Goal: Task Accomplishment & Management: Use online tool/utility

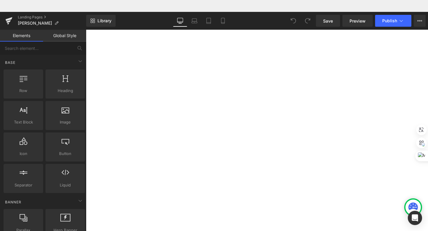
click at [86, 18] on span "Product" at bounding box center [86, 18] width 0 height 0
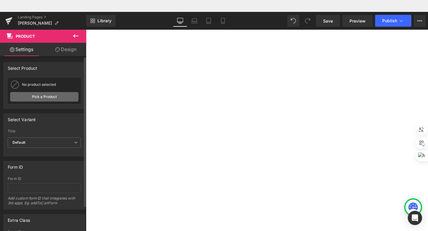
click at [53, 97] on link "Pick a Product" at bounding box center [44, 97] width 68 height 10
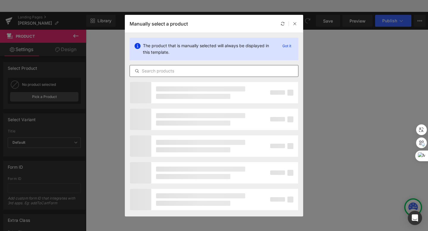
click at [0, 0] on input "text" at bounding box center [0, 0] width 0 height 0
type input "braz"
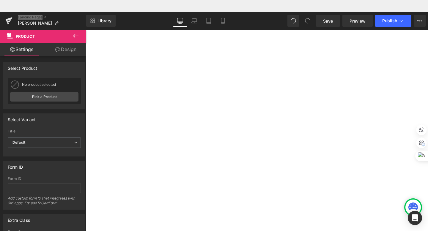
click at [86, 18] on h1 "[PERSON_NAME] | Ortopeda" at bounding box center [86, 18] width 0 height 0
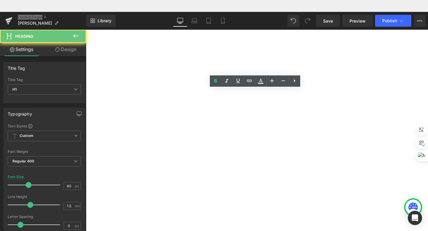
click at [86, 18] on h1 "[PERSON_NAME] | Ortopeda" at bounding box center [86, 18] width 0 height 0
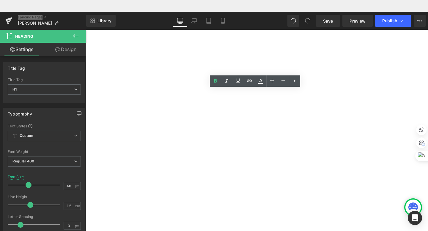
click at [86, 18] on main "[PERSON_NAME] | Ortopeda Heading Product Image Profesional: [PERSON_NAME] Forma…" at bounding box center [86, 18] width 0 height 0
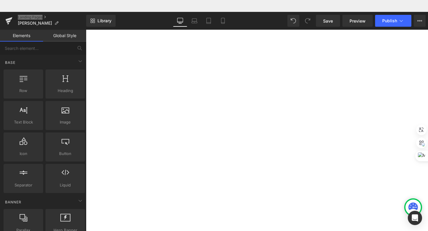
click at [86, 18] on span "Product" at bounding box center [86, 18] width 0 height 0
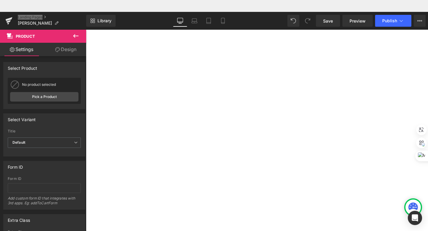
click at [70, 54] on link "Design" at bounding box center [65, 49] width 43 height 13
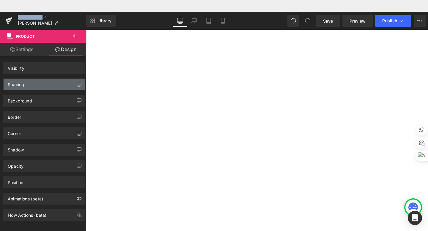
click at [35, 82] on div "Spacing" at bounding box center [44, 84] width 81 height 11
type input "0"
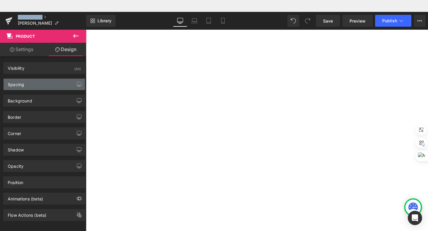
type input "5"
type input "0"
type input "5"
type input "0"
click at [32, 79] on div "Spacing" at bounding box center [44, 84] width 81 height 11
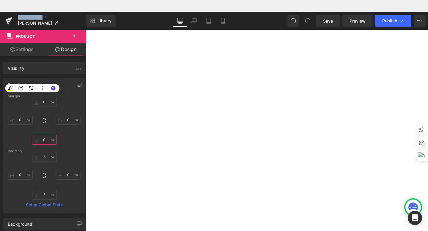
click at [47, 138] on input "0" at bounding box center [44, 140] width 25 height 10
type input "0"
click at [40, 102] on input "0" at bounding box center [44, 102] width 25 height 10
click at [77, 86] on icon "button" at bounding box center [79, 84] width 4 height 4
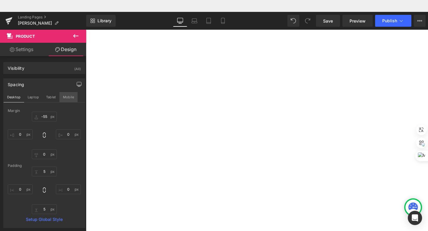
click at [72, 99] on button "Mobile" at bounding box center [68, 97] width 18 height 10
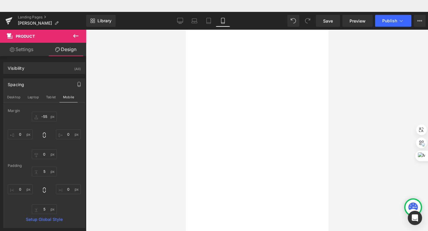
type input "-55"
type input "0"
type input "8"
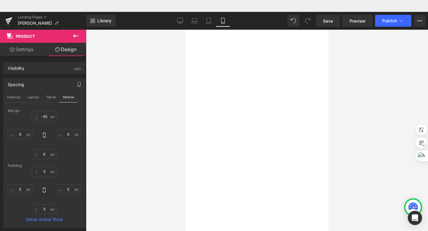
type input "0"
click at [44, 116] on input "-55" at bounding box center [44, 117] width 25 height 10
click at [176, 22] on link "Desktop" at bounding box center [180, 21] width 14 height 12
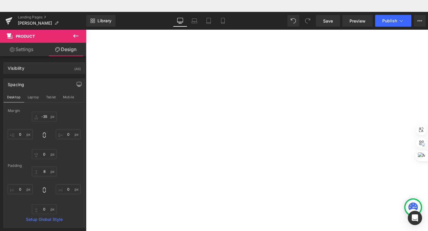
type input "-55"
type input "0"
type input "5"
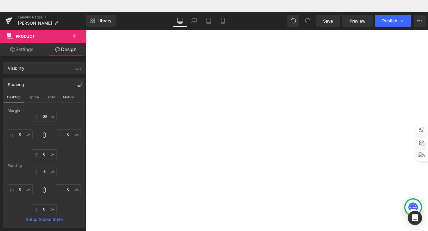
type input "0"
type input "5"
type input "0"
click at [86, 18] on span "Product" at bounding box center [86, 18] width 0 height 0
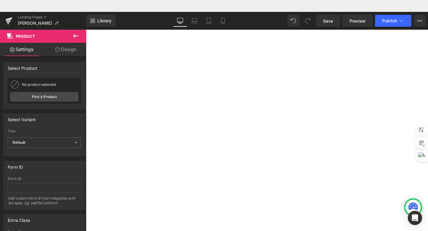
click at [67, 52] on link "Design" at bounding box center [65, 49] width 43 height 13
click at [0, 0] on div "Background" at bounding box center [0, 0] width 0 height 0
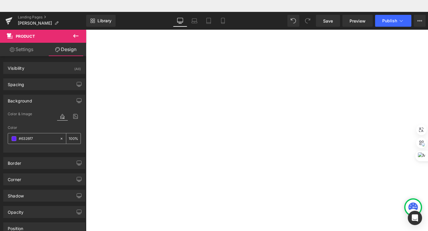
click at [59, 139] on icon at bounding box center [61, 139] width 4 height 4
type input "none"
type input "0"
click at [41, 139] on input "none" at bounding box center [38, 138] width 38 height 7
type input "1d2"
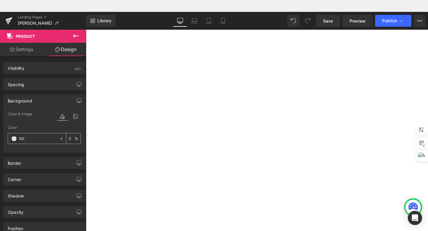
type input "100"
type input "1d2e"
type input "93"
type input "1d2ee"
type input "0"
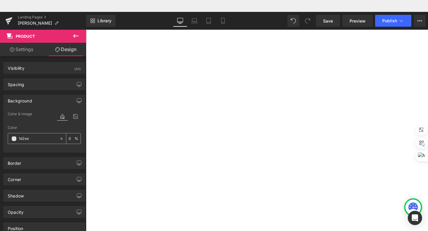
type input "1d2eec"
type input "100"
type input "1d2eec"
click at [25, 140] on input "1d2eec" at bounding box center [38, 138] width 38 height 7
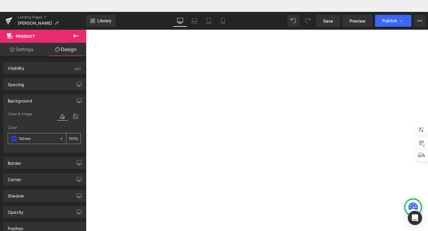
click at [25, 140] on input "1d2eec" at bounding box center [38, 138] width 38 height 7
click at [86, 18] on font "Profesional:" at bounding box center [86, 18] width 0 height 0
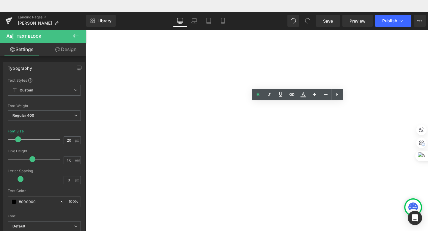
click at [86, 18] on span "[PERSON_NAME]" at bounding box center [86, 18] width 0 height 0
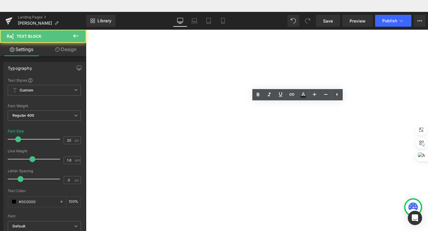
click at [86, 18] on span "[PERSON_NAME]" at bounding box center [86, 18] width 0 height 0
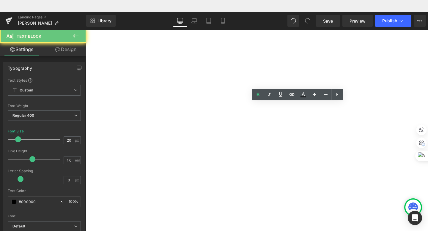
click at [86, 18] on font "Profesional:" at bounding box center [86, 18] width 0 height 0
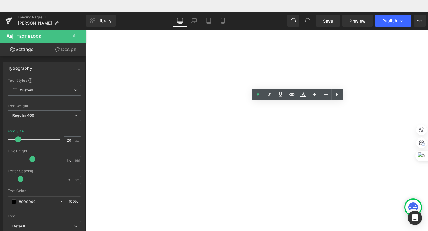
drag, startPoint x: 216, startPoint y: 107, endPoint x: 182, endPoint y: 107, distance: 34.5
click at [86, 18] on p "Profesional: [PERSON_NAME]" at bounding box center [86, 18] width 0 height 0
click at [0, 0] on icon at bounding box center [0, 0] width 0 height 0
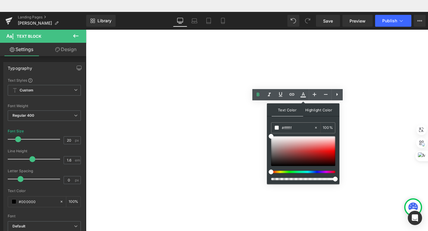
click at [0, 0] on span "Highlight Color" at bounding box center [0, 0] width 0 height 0
click at [302, 123] on div "transparent" at bounding box center [292, 128] width 42 height 10
click at [300, 126] on input "transparent" at bounding box center [298, 128] width 32 height 7
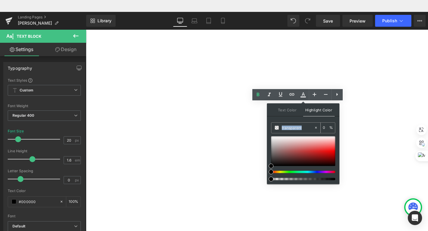
click at [300, 126] on input "transparent" at bounding box center [298, 128] width 32 height 7
paste input "1d2eec"
type input "1d2eec"
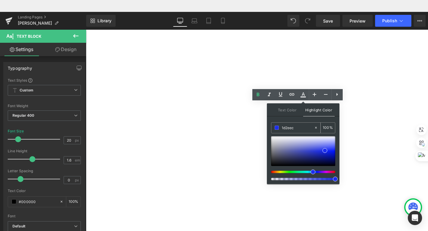
type input "100"
type input "1d2eec"
type input "100"
type input "#1d2eec"
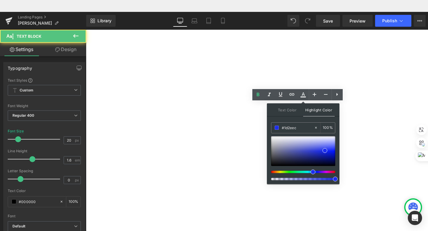
click at [86, 18] on span "Doctor Especialista en Ortopedia y Traumatología egresado de U.N.A.H. con más d…" at bounding box center [86, 18] width 0 height 0
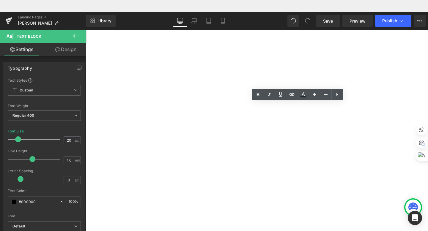
drag, startPoint x: 214, startPoint y: 116, endPoint x: 182, endPoint y: 116, distance: 31.2
click at [86, 18] on font "Formación:" at bounding box center [86, 18] width 0 height 0
click at [0, 0] on icon at bounding box center [0, 0] width 0 height 0
type input "100"
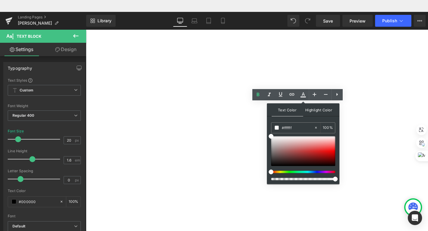
click at [0, 0] on span "Highlight Color" at bounding box center [0, 0] width 0 height 0
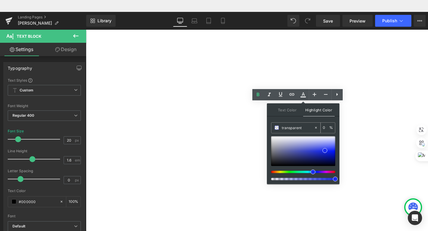
click at [295, 127] on input "transparent" at bounding box center [298, 128] width 32 height 7
paste input "1d2eec"
type input "1d2eec"
type input "100"
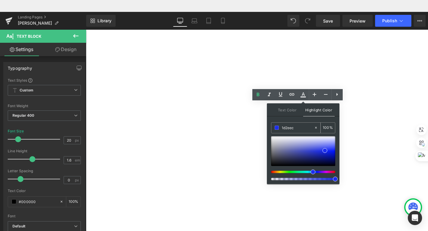
type input "1d2eec"
type input "100"
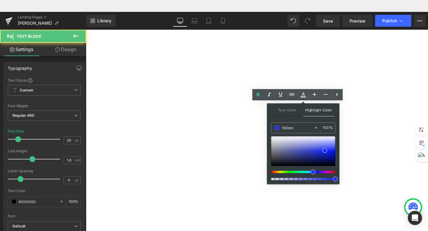
click at [86, 18] on span "Doctor Especialista en Ortopedia y Traumatología egresado de U.N.A.H. con más d…" at bounding box center [86, 18] width 0 height 0
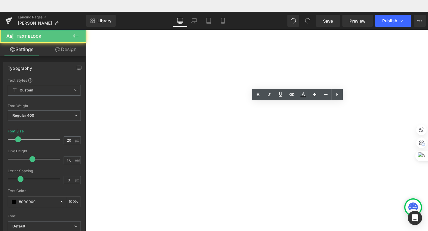
drag, startPoint x: 214, startPoint y: 118, endPoint x: 182, endPoint y: 116, distance: 31.9
click at [86, 18] on p "Formación: Doctor Especialista en Ortopedia y Traumatología egresado de U.N.A.H…" at bounding box center [86, 18] width 0 height 0
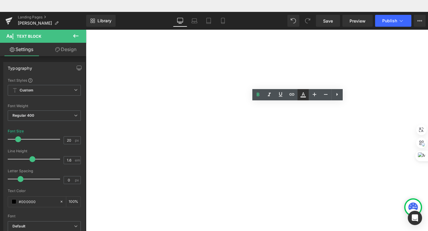
click at [298, 92] on link at bounding box center [302, 94] width 11 height 11
type input "100"
type input "transparent"
type input "0"
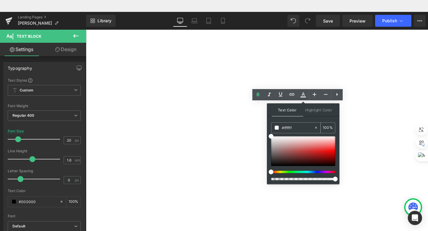
click at [299, 126] on input "#ffffff" at bounding box center [298, 128] width 32 height 7
click at [0, 0] on span "Highlight Color" at bounding box center [0, 0] width 0 height 0
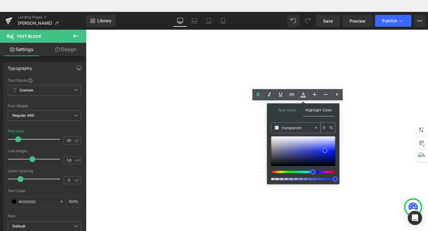
click at [297, 130] on input "transparent" at bounding box center [298, 128] width 32 height 7
paste input "1d2eec"
type input "1d2eec"
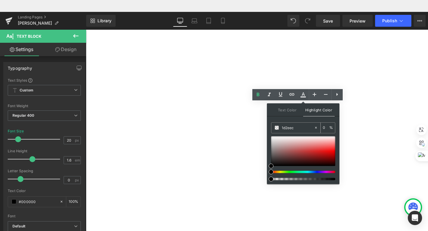
type input "100"
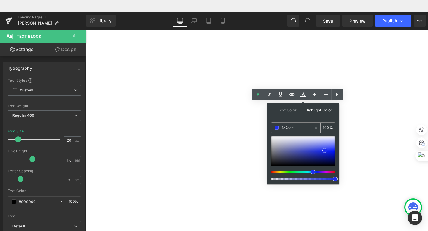
type input "1d2eec"
type input "100"
click at [86, 18] on p "Formación: Doctor Especialista en Ortopedia y Traumatología egresado de U.N.A.H…" at bounding box center [86, 18] width 0 height 0
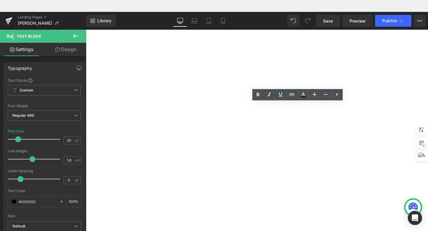
drag, startPoint x: 214, startPoint y: 118, endPoint x: 182, endPoint y: 118, distance: 32.4
click at [86, 18] on p "Formación: Doctor Especialista en Ortopedia y Traumatología egresado de U.N.A.H…" at bounding box center [86, 18] width 0 height 0
click at [0, 0] on icon at bounding box center [0, 0] width 0 height 0
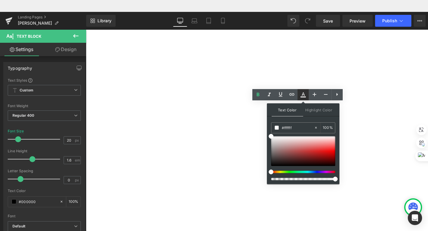
type input "100"
type input "transparent"
type input "0"
click at [0, 0] on span "Highlight Color" at bounding box center [0, 0] width 0 height 0
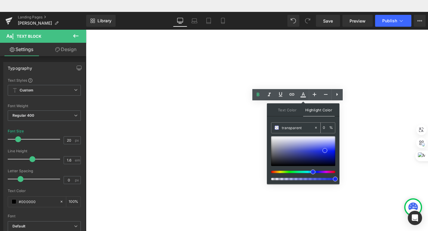
click at [297, 130] on input "transparent" at bounding box center [298, 128] width 32 height 7
paste input "1d2eec"
type input "1d2eec"
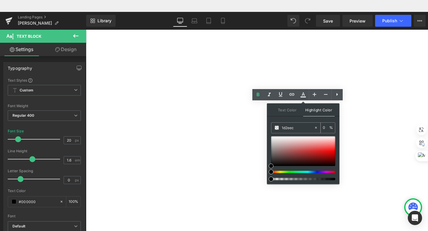
type input "100"
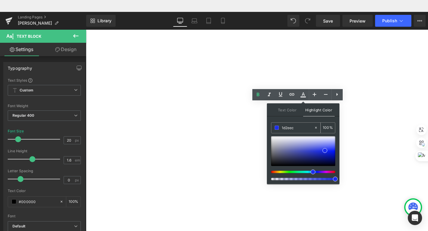
type input "1d2eec"
type input "100"
click at [296, 123] on div "1d2eec" at bounding box center [292, 128] width 42 height 10
click at [283, 130] on input "1d2eec" at bounding box center [298, 128] width 32 height 7
type input "#1d2eec"
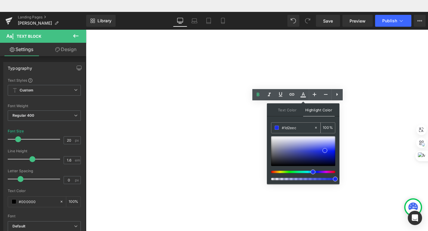
click at [287, 127] on input "#1d2eec" at bounding box center [298, 128] width 32 height 7
click at [86, 18] on p "Formación: Doctor Especialista en Ortopedia y Traumatología egresado de U.N.A.H…" at bounding box center [86, 18] width 0 height 0
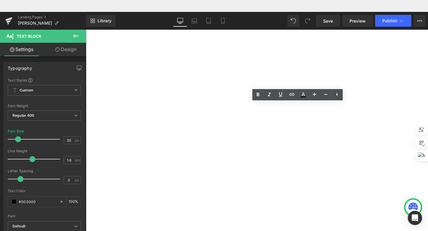
drag, startPoint x: 214, startPoint y: 117, endPoint x: 182, endPoint y: 117, distance: 31.5
click at [86, 18] on font "Formación:" at bounding box center [86, 18] width 0 height 0
click at [0, 0] on icon at bounding box center [0, 0] width 0 height 0
type input "100"
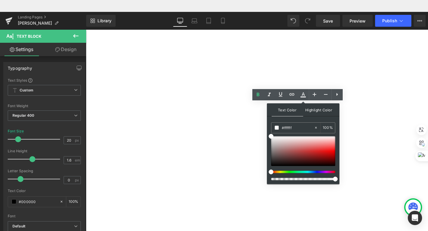
click at [0, 0] on span "Highlight Color" at bounding box center [0, 0] width 0 height 0
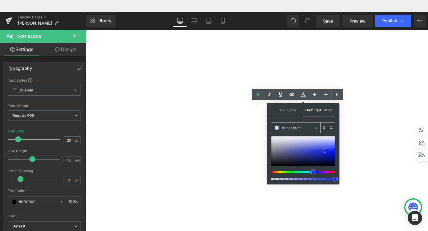
click at [296, 128] on input "transparent" at bounding box center [298, 128] width 32 height 7
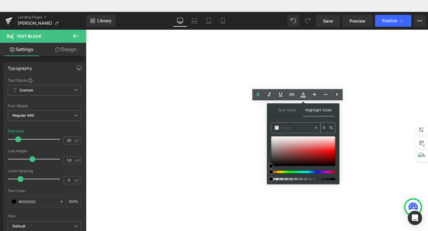
paste input "#1d2eec"
type input "#1d2eec"
type input "100"
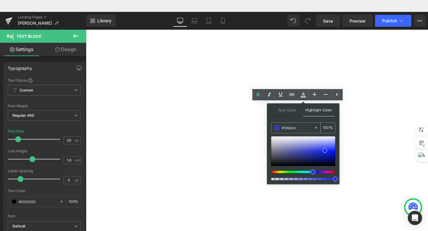
type input "#1d2eec"
type input "100"
click at [86, 18] on p "Formación: Doctor Especialista en Ortopedia y Traumatología egresado de U.N.A.H…" at bounding box center [86, 18] width 0 height 0
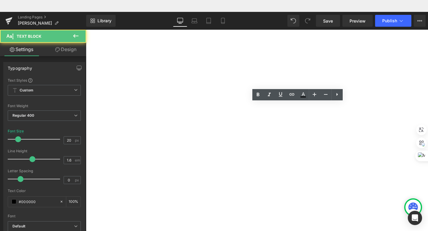
drag, startPoint x: 235, startPoint y: 147, endPoint x: 182, endPoint y: 146, distance: 53.2
click at [86, 18] on p "Formación: Doctor Especialista en Ortopedia y Traumatología egresado de U.N.A.H…" at bounding box center [86, 18] width 0 height 0
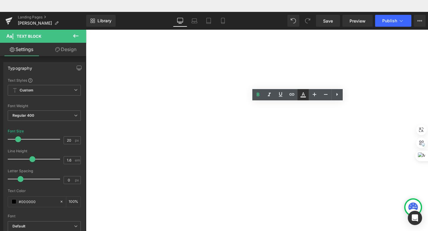
click at [0, 0] on icon at bounding box center [0, 0] width 0 height 0
type input "100"
type input "transparent"
type input "0"
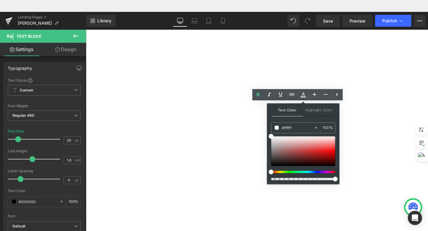
click at [0, 0] on span "Highlight Color" at bounding box center [0, 0] width 0 height 0
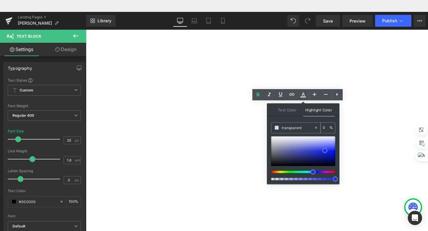
click at [309, 125] on input "transparent" at bounding box center [298, 128] width 32 height 7
paste input "#1d2eec"
type input "#1d2eec"
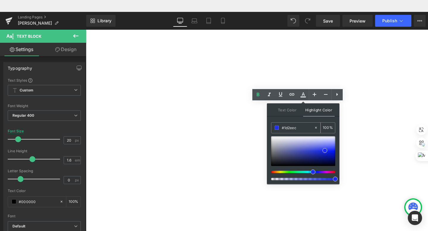
click at [300, 127] on input "#1d2eec" at bounding box center [298, 128] width 32 height 7
type input "100"
click at [86, 18] on p "Formación: Doctor Especialista en Ortopedia y Traumatología egresado de U.N.A.H…" at bounding box center [86, 18] width 0 height 0
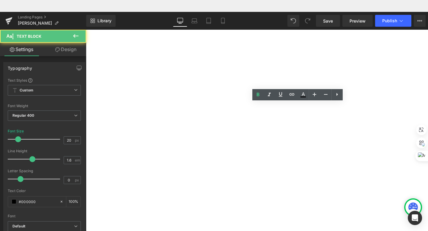
click at [86, 18] on p "Formación: Doctor Especialista en Ortopedia y Traumatología egresado de U.N.A.H…" at bounding box center [86, 18] width 0 height 0
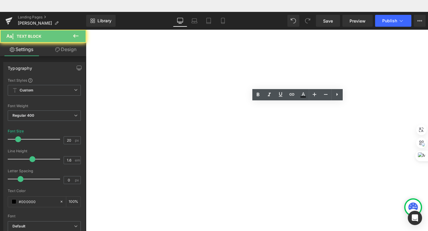
click at [86, 18] on p "Formación: Doctor Especialista en Ortopedia y Traumatología egresado de U.N.A.H…" at bounding box center [86, 18] width 0 height 0
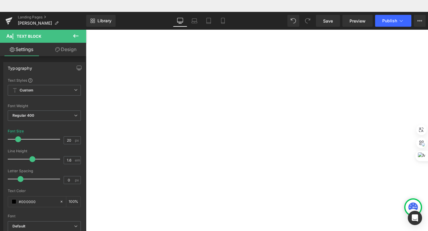
scroll to position [119, 0]
click at [86, 18] on p "__________________________________________________________________ Le atiende e…" at bounding box center [86, 18] width 0 height 0
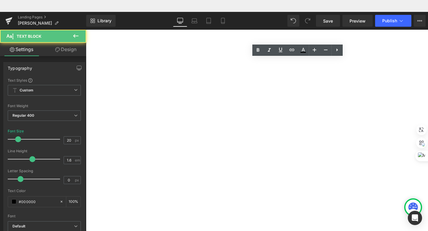
click at [86, 18] on p "__________________________________________________________________ Le atiende e…" at bounding box center [86, 18] width 0 height 0
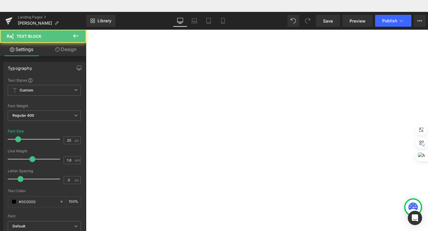
drag, startPoint x: 222, startPoint y: 131, endPoint x: 200, endPoint y: 129, distance: 22.1
click at [86, 18] on font "Le atiende en:" at bounding box center [86, 18] width 0 height 0
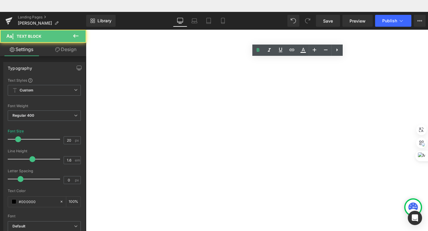
click at [86, 18] on p "Le atiende en:" at bounding box center [86, 18] width 0 height 0
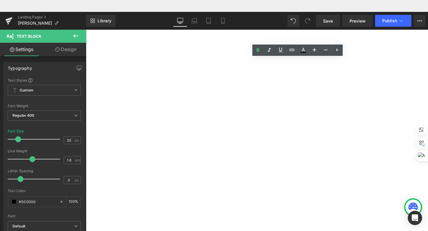
drag, startPoint x: 223, startPoint y: 130, endPoint x: 182, endPoint y: 130, distance: 40.4
click at [86, 18] on span "Le atiende en:" at bounding box center [86, 18] width 0 height 0
click at [0, 0] on icon at bounding box center [0, 0] width 0 height 0
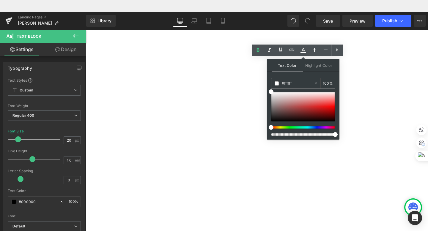
type input "100"
click at [0, 0] on span "Highlight Color" at bounding box center [0, 0] width 0 height 0
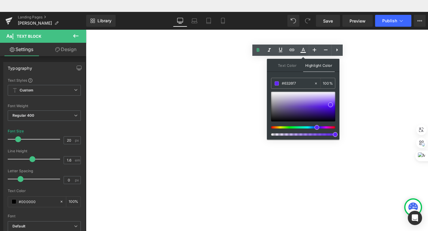
click at [0, 0] on span "Highlight Color" at bounding box center [0, 0] width 0 height 0
click at [297, 82] on input "#6326f7" at bounding box center [298, 83] width 32 height 7
paste input "1d2eec"
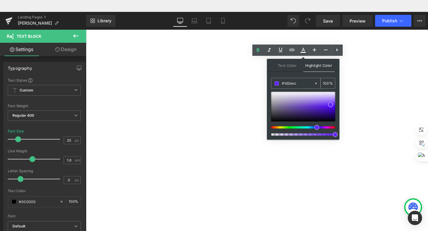
type input "#1d2eec"
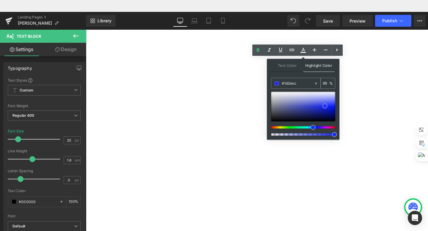
type input "100"
click at [86, 18] on div "Image" at bounding box center [86, 18] width 0 height 0
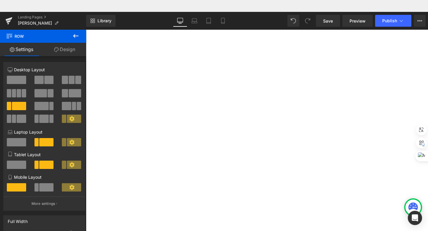
scroll to position [196, 0]
click at [86, 18] on strong "Contacto personal:" at bounding box center [86, 18] width 0 height 0
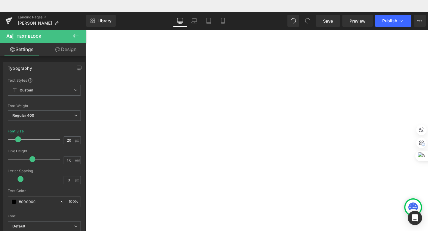
drag, startPoint x: 233, startPoint y: 206, endPoint x: 189, endPoint y: 206, distance: 44.6
click at [86, 18] on p "📲 Agenda tu cita: 9459-1886" at bounding box center [86, 18] width 0 height 0
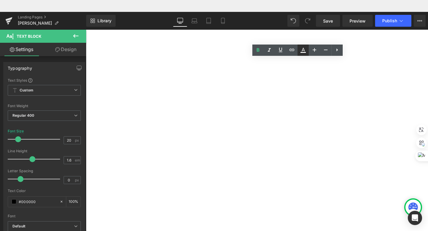
click at [0, 0] on icon at bounding box center [0, 0] width 0 height 0
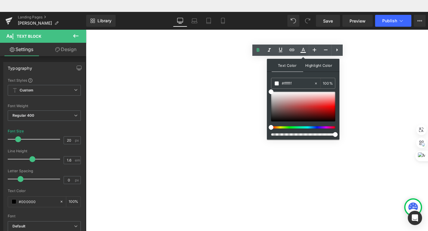
type input "transparent"
type input "0"
click at [0, 0] on span "Highlight Color" at bounding box center [0, 0] width 0 height 0
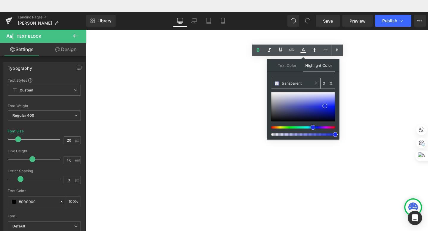
click at [302, 86] on input "transparent" at bounding box center [298, 83] width 32 height 7
paste input "#1d2eec"
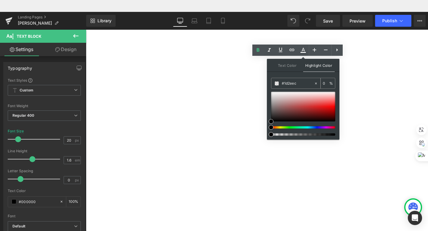
type input "#1d2eec"
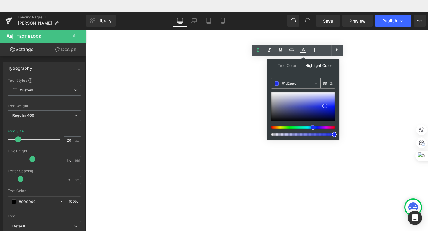
type input "100"
click at [86, 18] on p "📲 Agenda tu cita: 9459-1886" at bounding box center [86, 18] width 0 height 0
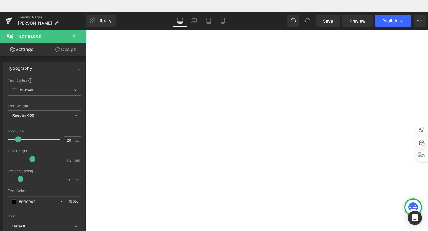
click at [86, 18] on p "📲 Agenda tu cita: 9459-1886" at bounding box center [86, 18] width 0 height 0
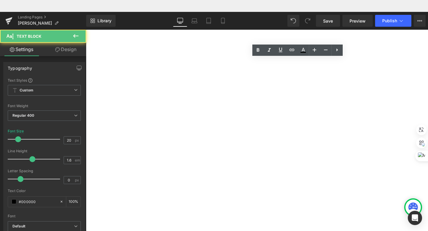
click at [86, 18] on p "9464-2868" at bounding box center [86, 18] width 0 height 0
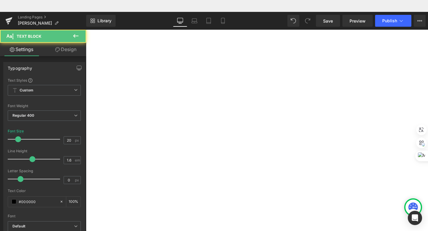
click at [86, 18] on p "📲 Agenda tu cita: 9459-1886" at bounding box center [86, 18] width 0 height 0
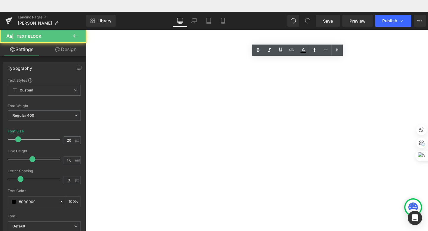
copy span "9459-1886"
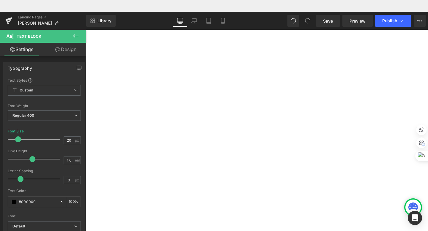
click at [86, 18] on div "Image Profesional: [PERSON_NAME] Formación: Doctor Especialista en Ortopedia y …" at bounding box center [86, 18] width 0 height 0
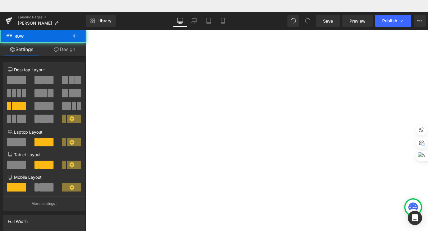
click at [86, 18] on img at bounding box center [86, 18] width 0 height 0
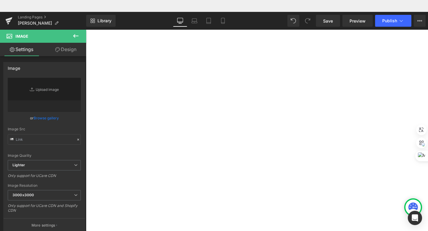
scroll to position [0, 0]
type input "[URL][DOMAIN_NAME]"
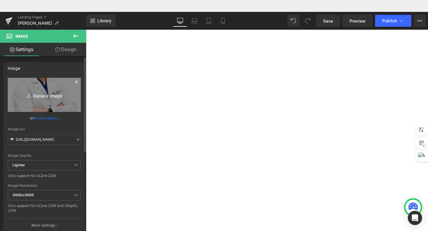
click at [52, 106] on link "Replace Image" at bounding box center [44, 95] width 73 height 34
type input "C:\fakepath\[PERSON_NAME] foto perfil .jpg"
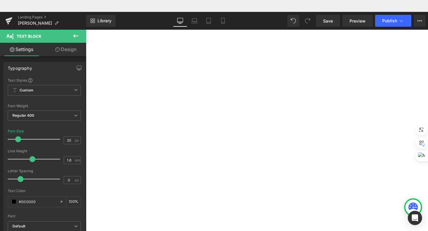
drag, startPoint x: 302, startPoint y: 127, endPoint x: 421, endPoint y: 120, distance: 119.7
click at [86, 18] on p "Formación: Doctor Especialista en Ortopedia y Traumatología egresado de U.N.A.H…" at bounding box center [86, 18] width 0 height 0
drag, startPoint x: 221, startPoint y: 193, endPoint x: 184, endPoint y: 116, distance: 85.7
click at [86, 18] on div "Profesional: [PERSON_NAME] Formación: Doctor Especialista en Ortopedia y Trauma…" at bounding box center [86, 18] width 0 height 0
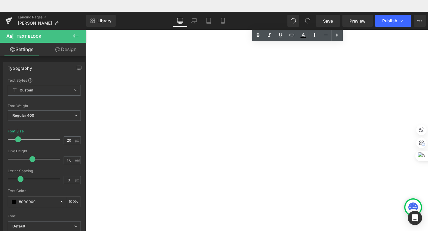
scroll to position [266, 0]
click at [86, 18] on link "WhatsApp" at bounding box center [86, 18] width 0 height 0
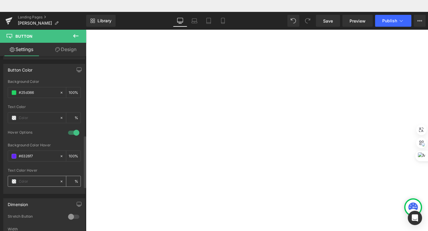
scroll to position [284, 0]
click at [43, 160] on div "#6326f7" at bounding box center [33, 155] width 51 height 10
click at [43, 154] on input "#6326f7" at bounding box center [38, 155] width 38 height 7
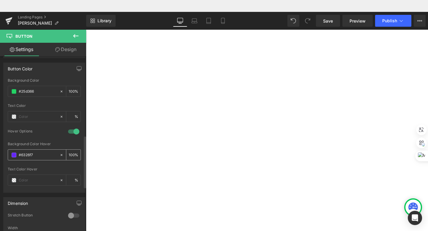
click at [43, 154] on input "#6326f7" at bounding box center [38, 155] width 38 height 7
type input "1"
type input "0"
type input "1d2"
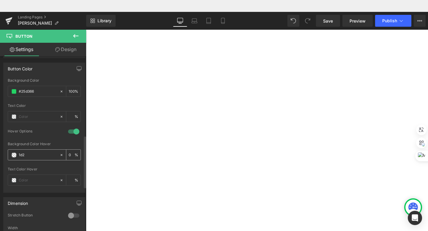
type input "100"
type input "1d2eec"
type input "100"
type input "#1d2eec"
click at [86, 18] on span "Facebook" at bounding box center [86, 18] width 0 height 0
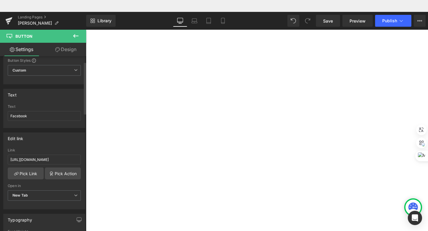
scroll to position [20, 0]
click at [53, 161] on input "[URL][DOMAIN_NAME]" at bounding box center [44, 160] width 73 height 10
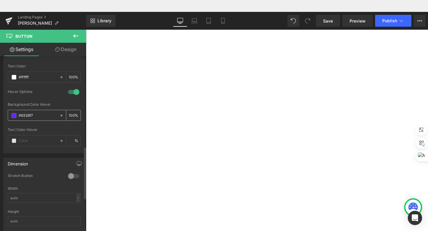
type input "[URL][DOMAIN_NAME]"
click at [35, 117] on input "#6326f7" at bounding box center [38, 115] width 38 height 7
paste input "9459-1886"
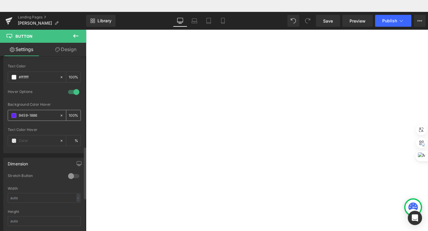
scroll to position [0, 0]
click at [42, 116] on input "9459-1886" at bounding box center [38, 115] width 38 height 7
type input "1d2ee"
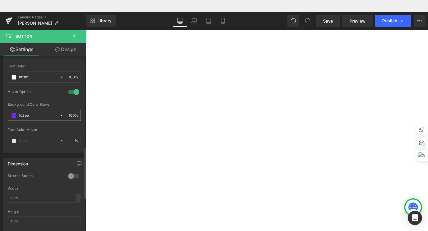
type input "0"
type input "1d2eec"
type input "100"
type input "#1d2eec"
click at [86, 18] on span "Instagram" at bounding box center [86, 18] width 0 height 0
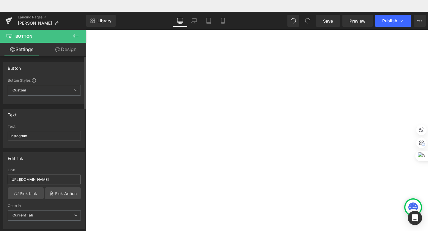
scroll to position [0, 38]
click at [60, 181] on input "[URL][DOMAIN_NAME]" at bounding box center [44, 180] width 73 height 10
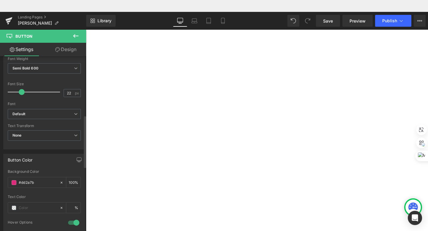
scroll to position [211, 0]
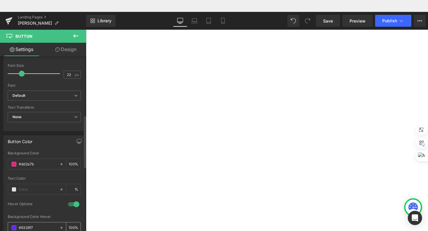
type input "[URL][DOMAIN_NAME][DOMAIN_NAME]"
click at [36, 228] on input "#6326f7" at bounding box center [38, 228] width 38 height 7
click at [36, 227] on input "#6326f7" at bounding box center [38, 228] width 38 height 7
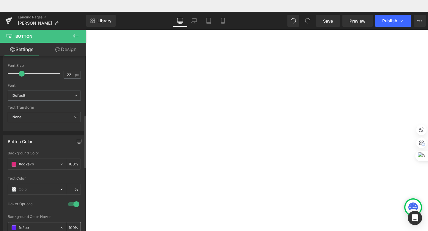
type input "1d2eec"
type input "100"
click at [86, 18] on span "Atención Especializada en Ortopedia" at bounding box center [86, 18] width 0 height 0
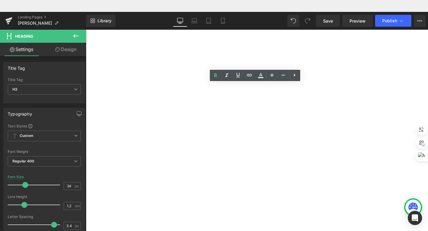
click at [86, 18] on span "Atención Especializada en Ortopedia" at bounding box center [86, 18] width 0 height 0
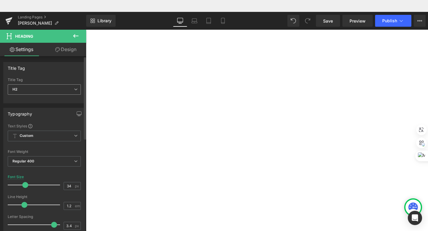
click at [59, 90] on span "H2" at bounding box center [44, 89] width 73 height 10
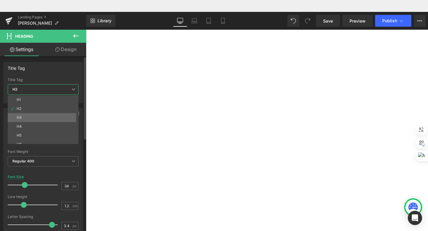
click at [36, 115] on li "H3" at bounding box center [44, 117] width 73 height 9
type input "26"
type input "0"
type input "100"
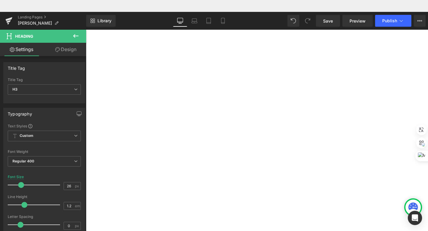
click at [86, 18] on span "Atención Especializada en Ortopedia" at bounding box center [86, 18] width 0 height 0
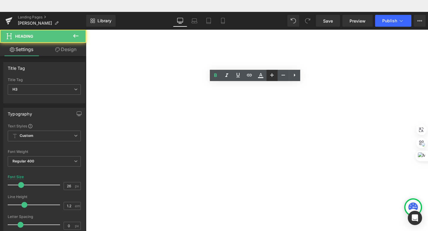
click at [0, 0] on icon at bounding box center [0, 0] width 0 height 0
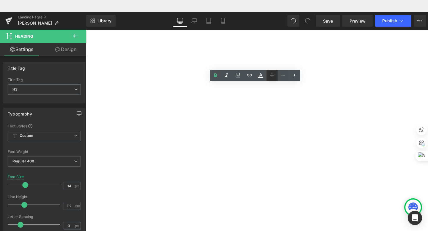
click at [0, 0] on icon at bounding box center [0, 0] width 0 height 0
type input "36"
click at [86, 18] on span "Atención Especializada en Ortopedia" at bounding box center [86, 18] width 0 height 0
click at [86, 18] on h3 "Atención Especializada en Ortopedia" at bounding box center [86, 18] width 0 height 0
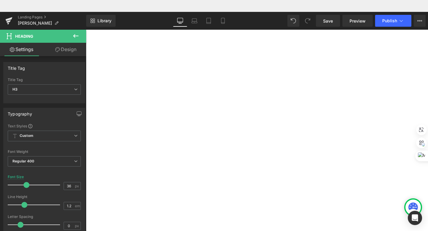
click at [86, 18] on div "Image Profesional: [PERSON_NAME] Formación: Doctor Especialista en Ortopedia y …" at bounding box center [86, 18] width 0 height 0
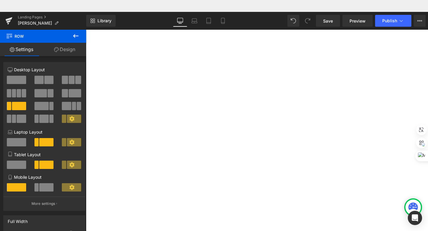
click at [86, 18] on span "Heading" at bounding box center [86, 18] width 0 height 0
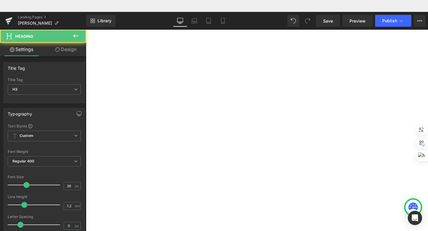
click at [63, 53] on link "Design" at bounding box center [65, 49] width 43 height 13
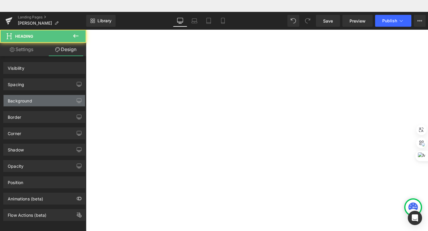
click at [19, 97] on div "Background" at bounding box center [20, 99] width 24 height 8
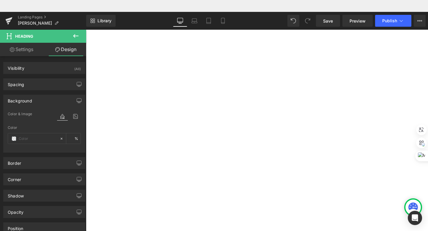
type input "#6326f7"
type input "100"
click at [33, 137] on input "#6326f7" at bounding box center [38, 138] width 38 height 7
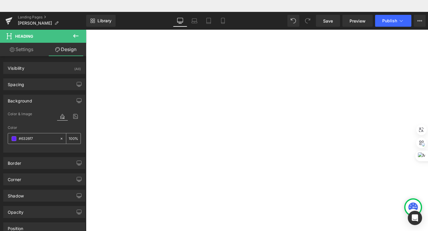
type input "1"
type input "0"
type input "1d2"
type input "100"
type input "1d2e"
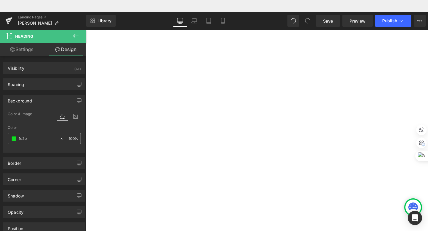
type input "93"
type input "1d2ee"
type input "0"
type input "1d2eec"
type input "100"
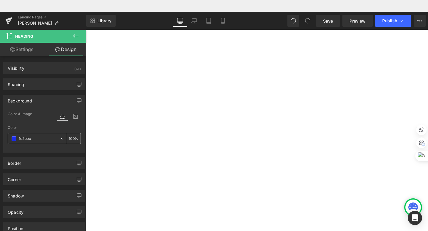
type input "#1d2eec"
click at [86, 18] on link "WhatsApp" at bounding box center [86, 18] width 0 height 0
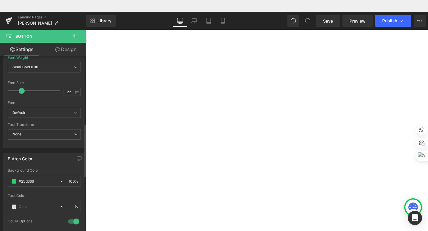
scroll to position [304, 0]
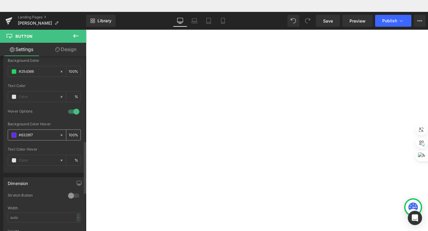
click at [38, 130] on div "#6326f7" at bounding box center [33, 135] width 51 height 10
click at [38, 134] on input "#6326f7" at bounding box center [38, 135] width 38 height 7
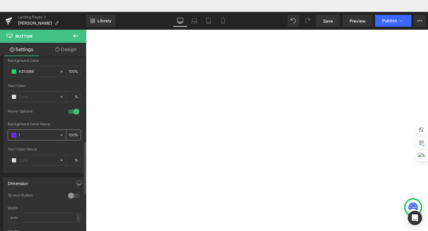
type input "1d"
type input "0"
type input "1d2eec"
type input "100"
type input "#1d2eec"
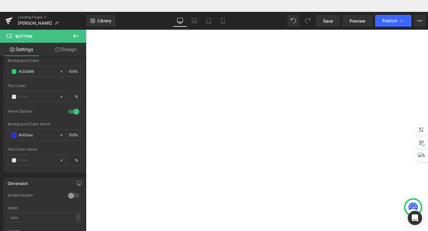
scroll to position [636, 0]
click at [86, 18] on icon at bounding box center [86, 18] width 0 height 0
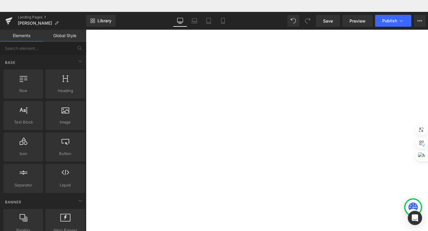
click at [86, 18] on icon at bounding box center [86, 18] width 0 height 0
click at [86, 18] on span "Row" at bounding box center [86, 18] width 0 height 0
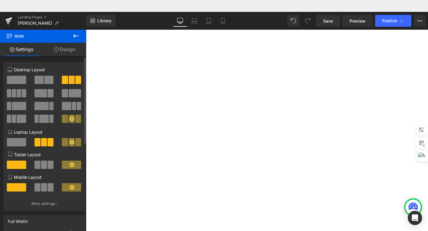
click at [25, 80] on span at bounding box center [16, 80] width 19 height 8
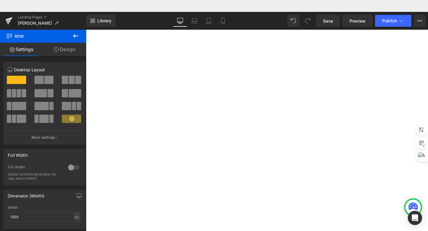
scroll to position [717, 0]
click at [86, 18] on link at bounding box center [86, 18] width 0 height 0
click at [86, 18] on icon at bounding box center [86, 18] width 0 height 0
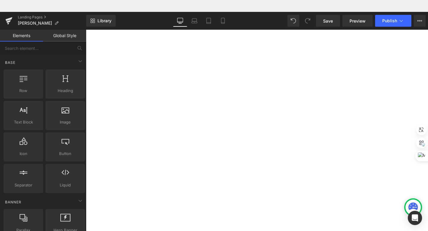
scroll to position [519, 0]
click at [86, 18] on span "Icon List" at bounding box center [86, 18] width 0 height 0
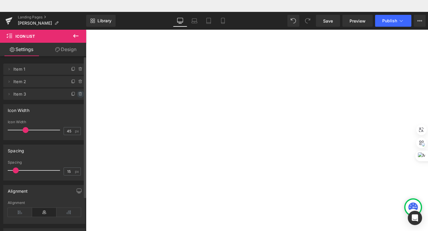
click at [79, 95] on icon at bounding box center [80, 94] width 5 height 5
click at [79, 83] on icon at bounding box center [80, 82] width 2 height 3
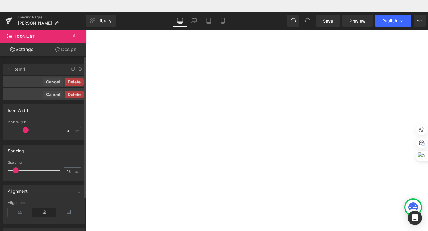
click at [78, 83] on button "Delete" at bounding box center [74, 82] width 19 height 8
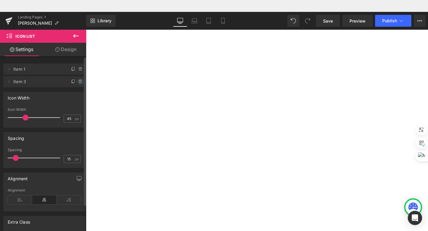
click at [77, 84] on span at bounding box center [80, 81] width 7 height 7
click at [76, 84] on button "Delete" at bounding box center [74, 82] width 19 height 8
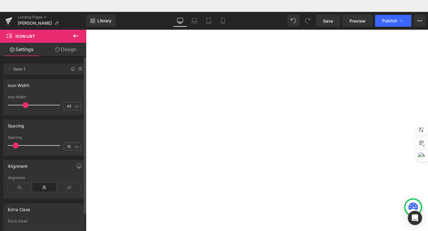
scroll to position [445, 0]
click at [86, 18] on icon ""Declara el pasado, diagnostica el presente y predice el futuro." -[PERSON_NAME]" at bounding box center [86, 18] width 0 height 0
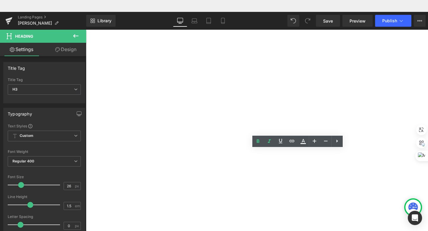
click at [86, 18] on h3 ""Declara el pasado, diagnostica el presente y predice el futuro." -[PERSON_NAME]" at bounding box center [86, 18] width 0 height 0
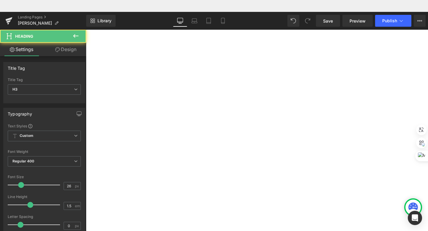
drag, startPoint x: 189, startPoint y: 149, endPoint x: 367, endPoint y: 152, distance: 177.7
click at [86, 18] on icon ""Declara el pasado, diagnostica el presente y predice el futuro. -[PERSON_NAME]" at bounding box center [86, 18] width 0 height 0
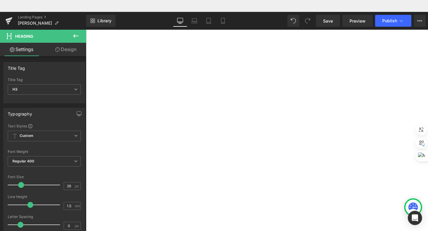
scroll to position [392, 0]
click at [86, 18] on button "›" at bounding box center [86, 18] width 0 height 0
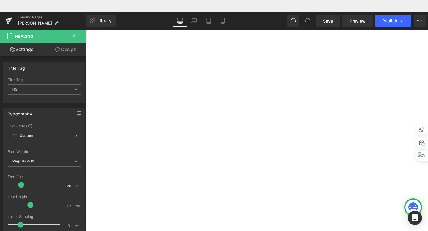
click at [86, 18] on button "›" at bounding box center [86, 18] width 0 height 0
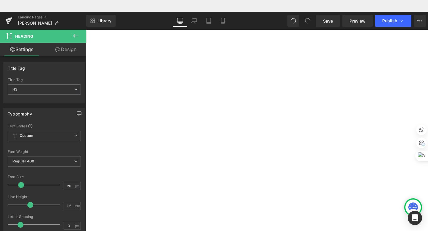
click at [86, 18] on button "›" at bounding box center [86, 18] width 0 height 0
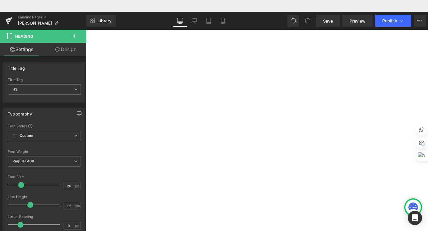
click at [86, 18] on button "›" at bounding box center [86, 18] width 0 height 0
click at [86, 18] on button "‹" at bounding box center [86, 18] width 0 height 0
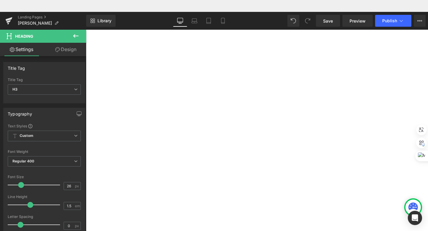
click at [86, 18] on button "‹" at bounding box center [86, 18] width 0 height 0
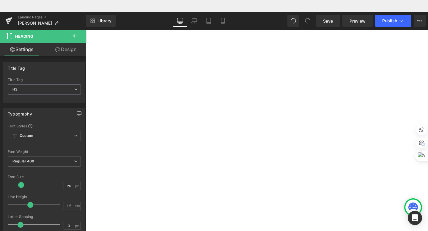
click at [86, 18] on button "‹" at bounding box center [86, 18] width 0 height 0
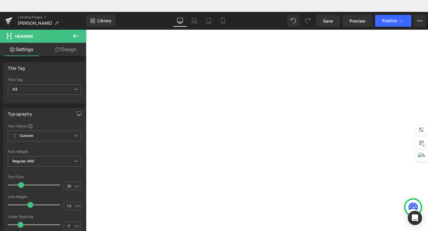
click at [86, 18] on button "›" at bounding box center [86, 18] width 0 height 0
click at [86, 18] on span "Carousel" at bounding box center [86, 18] width 0 height 0
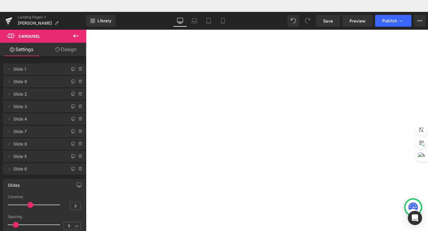
click at [86, 18] on button "‹" at bounding box center [86, 18] width 0 height 0
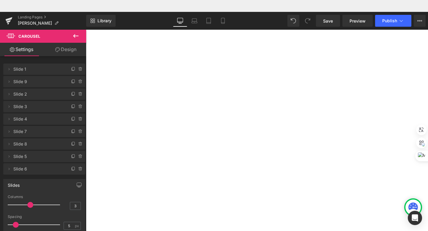
click at [86, 18] on button "‹" at bounding box center [86, 18] width 0 height 0
click at [86, 18] on button "›" at bounding box center [86, 18] width 0 height 0
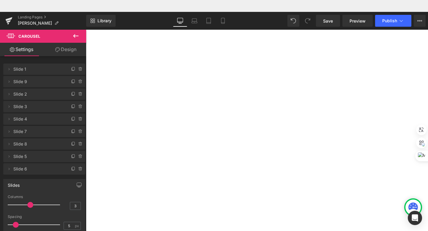
click at [86, 18] on button "›" at bounding box center [86, 18] width 0 height 0
click at [80, 119] on icon at bounding box center [80, 119] width 0 height 1
click at [77, 119] on button "Delete" at bounding box center [74, 120] width 19 height 8
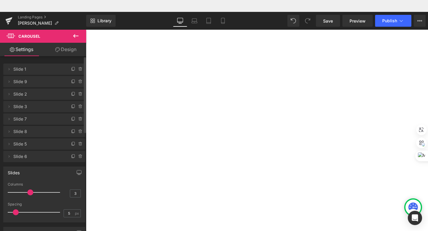
click at [80, 119] on icon at bounding box center [80, 119] width 0 height 1
click at [77, 119] on button "Delete" at bounding box center [74, 120] width 19 height 8
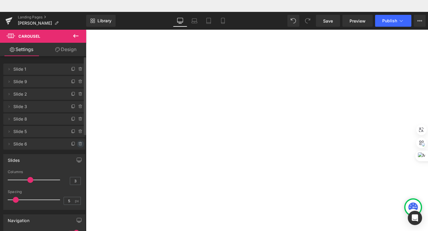
click at [80, 145] on icon at bounding box center [80, 144] width 5 height 5
click at [80, 145] on button "Delete" at bounding box center [74, 145] width 19 height 8
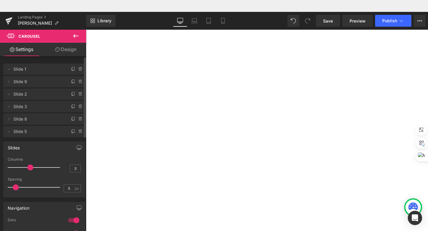
click at [86, 18] on button "›" at bounding box center [86, 18] width 0 height 0
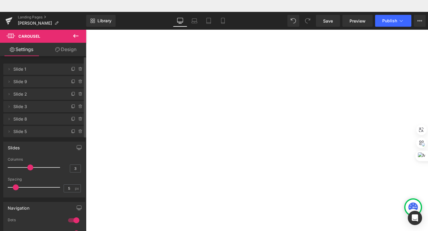
click at [86, 18] on button "›" at bounding box center [86, 18] width 0 height 0
click at [86, 18] on button "‹" at bounding box center [86, 18] width 0 height 0
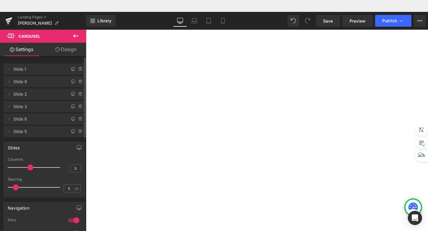
click at [86, 18] on button "‹" at bounding box center [86, 18] width 0 height 0
click at [86, 18] on button "›" at bounding box center [86, 18] width 0 height 0
click at [86, 18] on img at bounding box center [86, 18] width 0 height 0
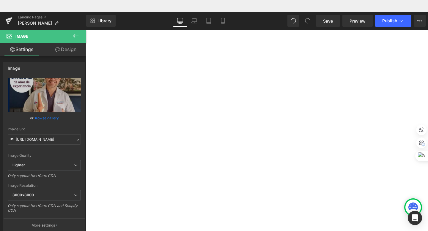
click at [86, 18] on img at bounding box center [86, 18] width 0 height 0
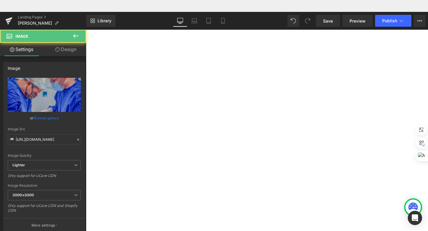
click at [86, 18] on button "›" at bounding box center [86, 18] width 0 height 0
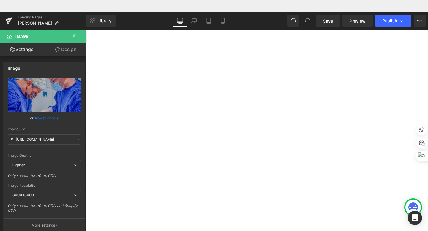
click at [86, 18] on button "›" at bounding box center [86, 18] width 0 height 0
click at [86, 18] on img at bounding box center [86, 18] width 0 height 0
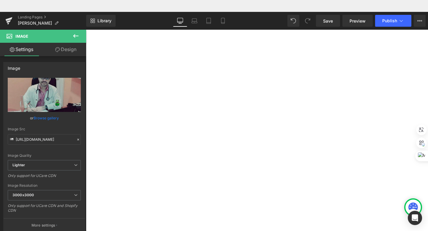
click at [86, 18] on button "‹" at bounding box center [86, 18] width 0 height 0
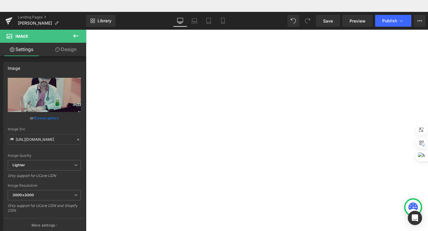
click at [86, 18] on button "‹" at bounding box center [86, 18] width 0 height 0
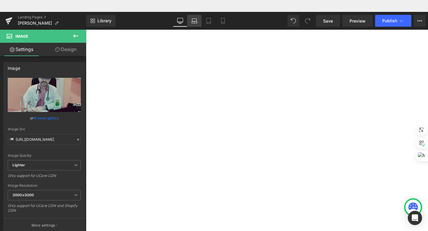
click at [196, 21] on icon at bounding box center [194, 21] width 6 height 6
click at [86, 18] on span "Atención Especializada en Ortopedia y Traumatología" at bounding box center [86, 18] width 0 height 0
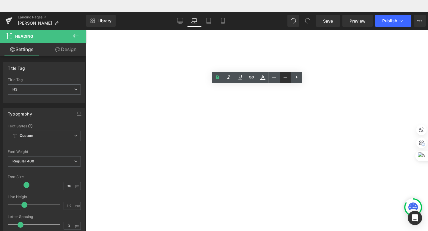
click at [283, 78] on icon at bounding box center [285, 77] width 7 height 7
click at [213, 23] on link "Tablet" at bounding box center [208, 21] width 14 height 12
type input "36"
type input "100"
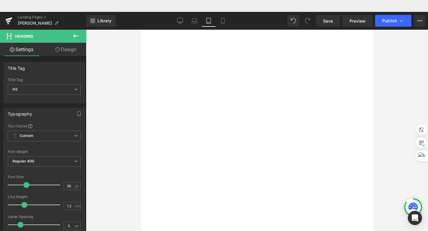
scroll to position [355, 0]
click at [141, 18] on span "Atención Especializada en Ortopedia y Traumatología" at bounding box center [141, 18] width 0 height 0
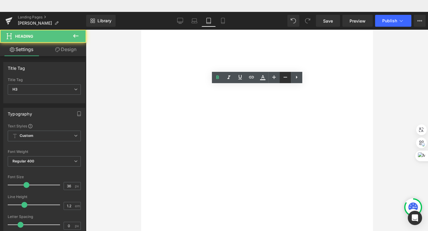
click at [282, 77] on icon at bounding box center [285, 77] width 7 height 7
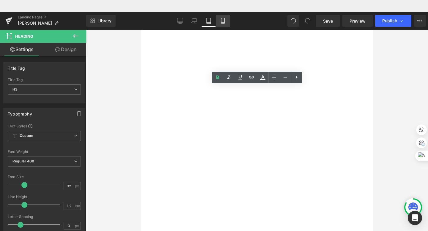
click at [219, 20] on link "Mobile" at bounding box center [223, 21] width 14 height 12
type input "36"
type input "100"
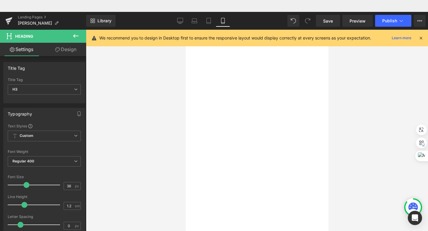
scroll to position [369, 0]
click at [185, 18] on span "Atención Especializada en Ortopedia y Traumatología" at bounding box center [185, 18] width 0 height 0
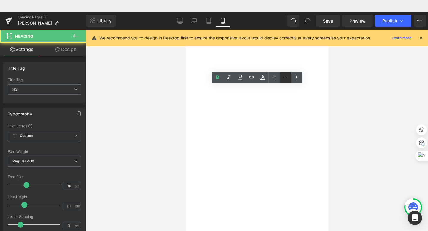
click at [284, 79] on icon at bounding box center [285, 77] width 7 height 7
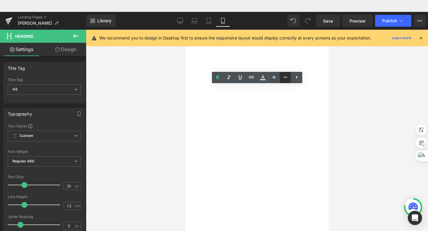
click at [284, 79] on icon at bounding box center [285, 77] width 7 height 7
type input "28"
click at [357, 121] on div at bounding box center [257, 124] width 342 height 213
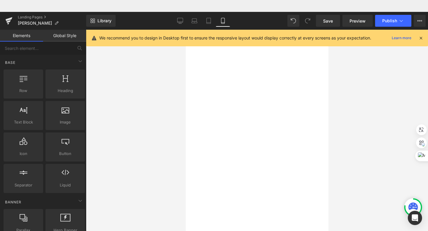
scroll to position [747, 0]
click at [180, 21] on icon at bounding box center [180, 21] width 6 height 6
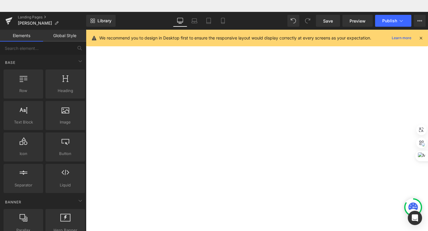
scroll to position [220, 0]
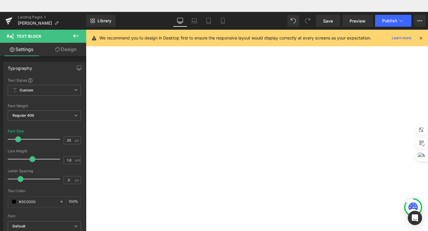
drag, startPoint x: 226, startPoint y: 160, endPoint x: 184, endPoint y: 77, distance: 93.2
click at [86, 18] on div "Profesional: [PERSON_NAME] Formación: Doctor Especialista en Ortopedia y Trauma…" at bounding box center [86, 18] width 0 height 0
click at [86, 18] on p "9617-5155" at bounding box center [86, 18] width 0 height 0
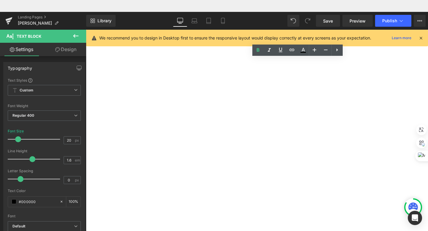
drag, startPoint x: 217, startPoint y: 128, endPoint x: 181, endPoint y: 99, distance: 46.3
click at [86, 18] on div "Profesional: [PERSON_NAME] Formación: Doctor Especialista en Ortopedia y Trauma…" at bounding box center [86, 18] width 0 height 0
click at [86, 18] on p "[DATE], [DATE], [DATE] y [DATE] 8:00 am a 12:00 pm" at bounding box center [86, 18] width 0 height 0
click at [86, 18] on div "Profesional: [PERSON_NAME] Formación: Doctor Especialista en Ortopedia y Trauma…" at bounding box center [86, 18] width 0 height 0
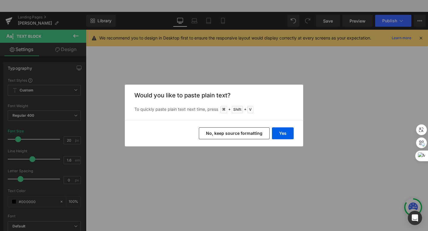
click at [227, 131] on button "No, keep source formatting" at bounding box center [234, 133] width 71 height 12
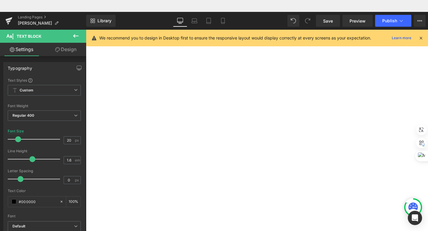
click at [86, 18] on p "📲 9617-5155" at bounding box center [86, 18] width 0 height 0
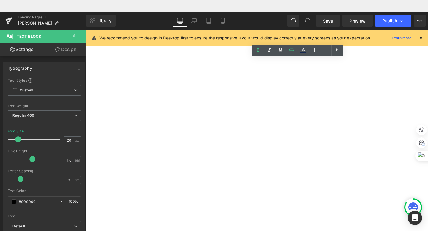
drag, startPoint x: 270, startPoint y: 148, endPoint x: 238, endPoint y: 146, distance: 32.7
click at [86, 18] on p "📲 Agenda tu cita: 9459-1886" at bounding box center [86, 18] width 0 height 0
click at [86, 18] on p "📲 9617-5155" at bounding box center [86, 18] width 0 height 0
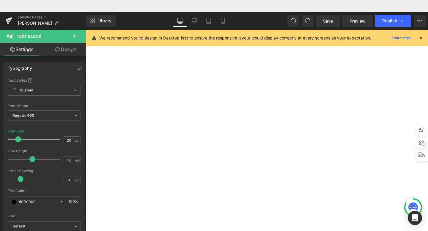
scroll to position [144, 0]
drag, startPoint x: 269, startPoint y: 157, endPoint x: 238, endPoint y: 155, distance: 31.0
click at [86, 18] on p "📲 Agenda tu cita: 9459-1886" at bounding box center [86, 18] width 0 height 0
click at [86, 18] on link "9617-5155" at bounding box center [86, 18] width 0 height 0
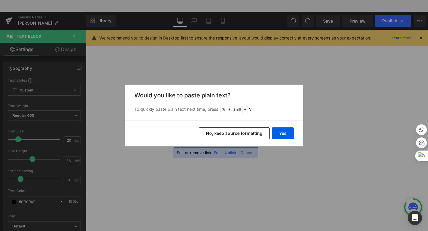
click at [212, 131] on button "No, keep source formatting" at bounding box center [234, 133] width 71 height 12
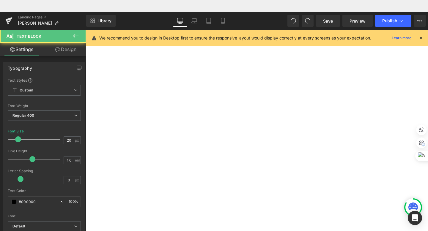
click at [86, 18] on span at bounding box center [86, 18] width 0 height 0
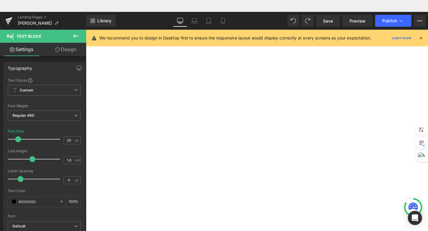
click at [86, 18] on p "📍 [PERSON_NAME], Km 172, frente a Agrocomercial Olancho, Juticalpa, Olancho. ⏱️…" at bounding box center [86, 18] width 0 height 0
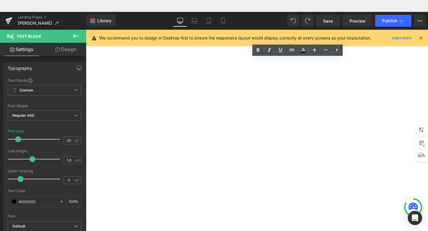
click at [86, 18] on p "📲 9459-1886 | 9617-5155" at bounding box center [86, 18] width 0 height 0
click at [293, 53] on link at bounding box center [291, 50] width 11 height 11
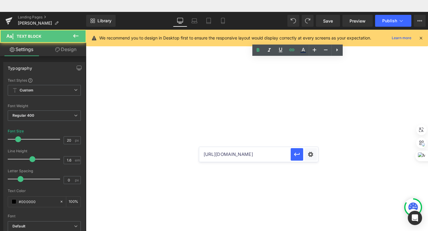
click at [86, 18] on link "9617-5155" at bounding box center [86, 18] width 0 height 0
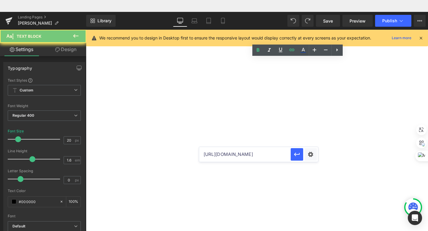
click at [86, 18] on link "9617-5155" at bounding box center [86, 18] width 0 height 0
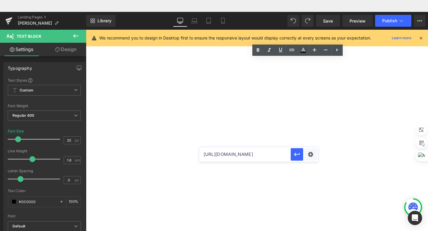
drag, startPoint x: 250, startPoint y: 135, endPoint x: 225, endPoint y: 135, distance: 25.3
click at [86, 18] on p "📲 9459-1886 | 9617-5155" at bounding box center [86, 18] width 0 height 0
click at [292, 49] on icon at bounding box center [291, 49] width 7 height 7
type input "[URL][DOMAIN_NAME]"
drag, startPoint x: 354, startPoint y: 169, endPoint x: 194, endPoint y: 158, distance: 161.1
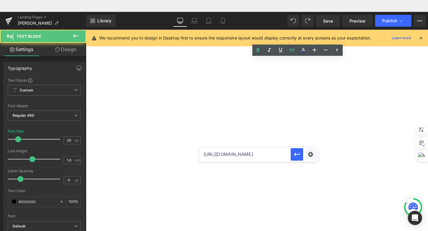
click at [86, 18] on span "9459-1886" at bounding box center [86, 18] width 0 height 0
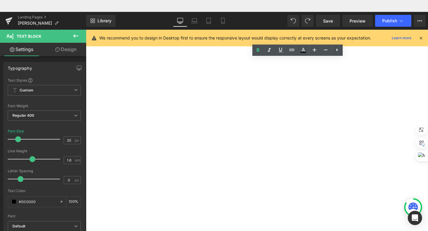
drag, startPoint x: 214, startPoint y: 136, endPoint x: 190, endPoint y: 134, distance: 23.8
click at [86, 18] on p "📲 9459-1886 | 9617-5155" at bounding box center [86, 18] width 0 height 0
drag, startPoint x: 190, startPoint y: 134, endPoint x: 217, endPoint y: 136, distance: 27.1
click at [86, 18] on span "9459-1886" at bounding box center [86, 18] width 0 height 0
click at [290, 53] on icon at bounding box center [291, 49] width 7 height 7
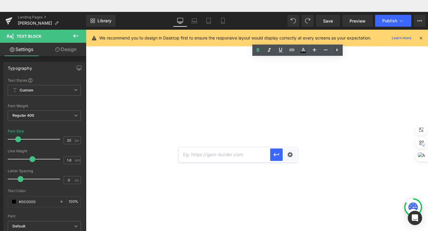
click at [214, 155] on input "text" at bounding box center [225, 154] width 92 height 15
paste input "[URL][DOMAIN_NAME]"
type input "[URL][DOMAIN_NAME]"
click at [279, 51] on icon at bounding box center [280, 49] width 7 height 7
click at [86, 18] on p "📲 9459-1886 | 9617-5155" at bounding box center [86, 18] width 0 height 0
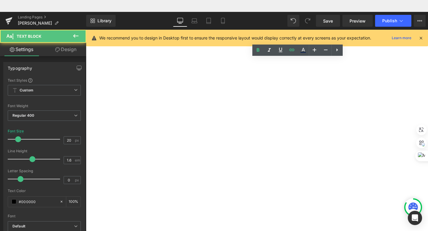
click at [86, 18] on b "Agenda tu cita:" at bounding box center [86, 18] width 0 height 0
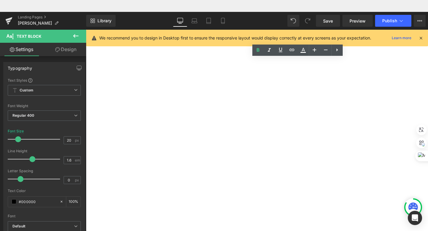
click at [86, 18] on b "Agenda tu cita:" at bounding box center [86, 18] width 0 height 0
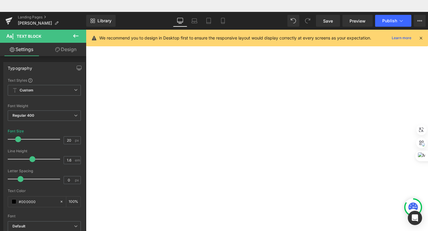
click at [86, 18] on p "📲 9459-1886 | 9617-5155" at bounding box center [86, 18] width 0 height 0
click at [389, 24] on button "Publish" at bounding box center [393, 21] width 36 height 12
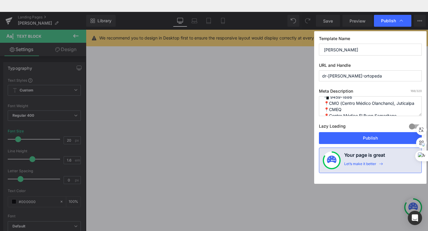
scroll to position [19, 0]
drag, startPoint x: 375, startPoint y: 104, endPoint x: 323, endPoint y: 106, distance: 52.6
click at [323, 106] on textarea "🚨Médico Especialista en ORTOPEDIA 📲 9459-1886 📍CMO (Centro Médico Olanchano), J…" at bounding box center [370, 106] width 103 height 20
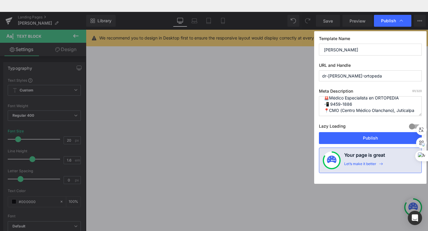
scroll to position [14, 0]
click at [343, 99] on textarea "🚨Médico Especialista en ORTOPEDIA 📲 9459-1886 📍CMO (Centro Médico Olanchano), J…" at bounding box center [370, 106] width 103 height 20
click at [393, 100] on textarea "🚨Médico Especialista en ORTOPEDIA 📲 9459-1886 📍CMO (Centro Médico Olanchano), J…" at bounding box center [370, 106] width 103 height 20
click at [343, 103] on textarea "🚨Médico Especialista en ORTOPEDIA 📲 9459-1886 📍CMO (Centro Médico Olanchano), J…" at bounding box center [370, 106] width 103 height 20
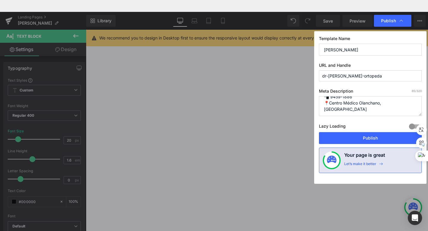
click at [382, 103] on textarea "🚨Médico Especialista en ORTOPEDIA 📲 9459-1886 📍CMO (Centro Médico Olanchano), J…" at bounding box center [370, 106] width 103 height 20
click at [346, 101] on textarea "🚨Médico Especialista en ORTOPEDIA 📲 9459-1886 📍CMO (Centro Médico Olanchano), J…" at bounding box center [370, 106] width 103 height 20
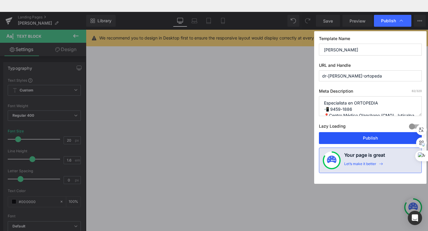
type textarea "Especialista en ORTOPEDIA 📲 9459-1886 📍Centro Médico Olanchano (CMO), Juticalpa"
click at [368, 138] on button "Publish" at bounding box center [370, 138] width 103 height 12
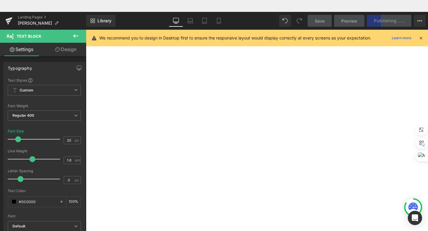
scroll to position [123, 0]
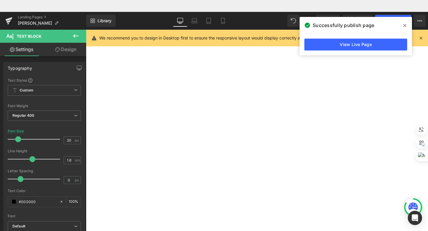
click at [86, 18] on p "📍 [PERSON_NAME], Km 172, frente a Agrocomercial Olancho, Juticalpa, Olancho. ⏱️…" at bounding box center [86, 18] width 0 height 0
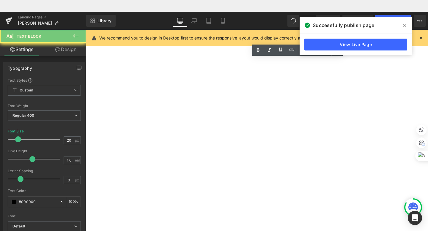
click at [86, 18] on p "📍 [PERSON_NAME], Km 172, frente a Agrocomercial Olancho, Juticalpa, Olancho. ⏱️…" at bounding box center [86, 18] width 0 height 0
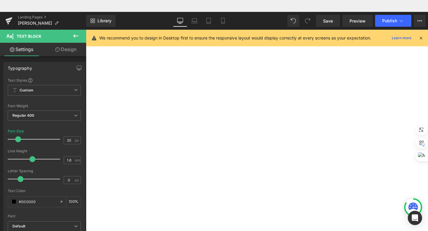
click at [86, 18] on span "Emergencias 24/7" at bounding box center [86, 18] width 0 height 0
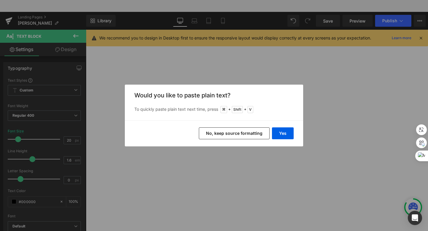
click at [213, 134] on button "No, keep source formatting" at bounding box center [234, 133] width 71 height 12
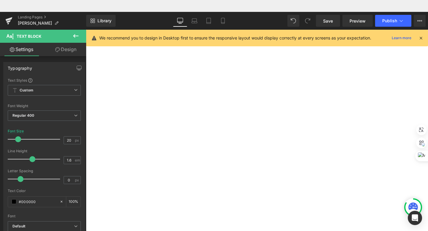
click at [86, 18] on div "Profesional: [PERSON_NAME] Formación: Doctor Especialista en Ortopedia y Trauma…" at bounding box center [86, 18] width 0 height 0
click at [86, 18] on span "Emergencias 24/7" at bounding box center [86, 18] width 0 height 0
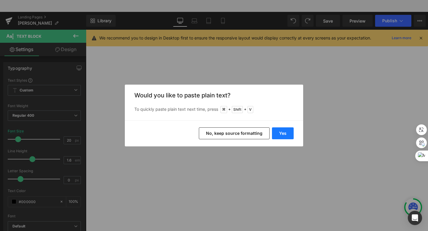
click at [282, 133] on button "Yes" at bounding box center [283, 133] width 22 height 12
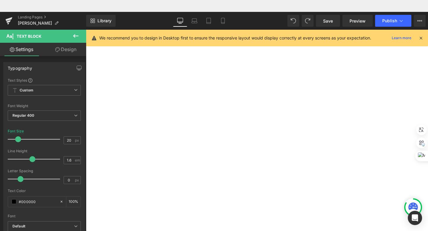
click at [86, 18] on span "🚨Emergencias 24/7" at bounding box center [86, 18] width 0 height 0
click at [86, 18] on p "🚨 Emergencias 24/7" at bounding box center [86, 18] width 0 height 0
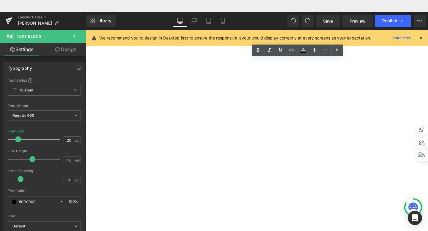
click at [86, 18] on span "🚨 Emergencias 24/7" at bounding box center [86, 18] width 0 height 0
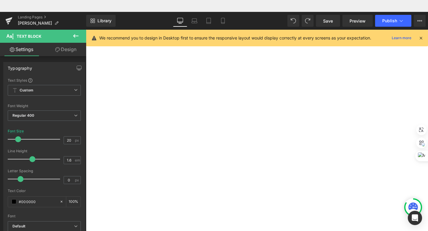
click at [86, 18] on p "🚨 Emergencias disponible 24/7" at bounding box center [86, 18] width 0 height 0
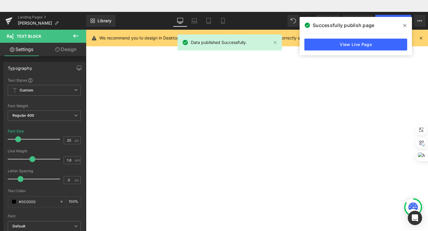
scroll to position [256, 0]
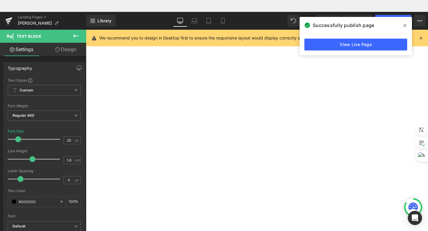
click at [86, 18] on icon at bounding box center [86, 18] width 0 height 0
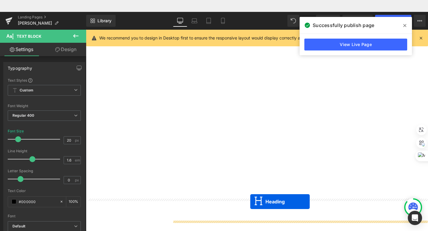
scroll to position [304, 0]
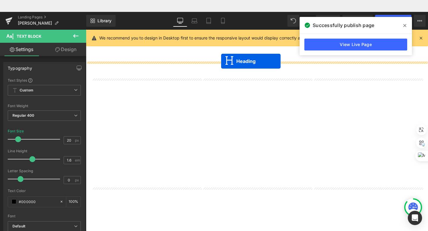
drag, startPoint x: 254, startPoint y: 107, endPoint x: 228, endPoint y: 51, distance: 61.8
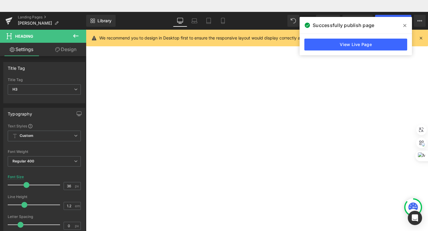
scroll to position [291, 0]
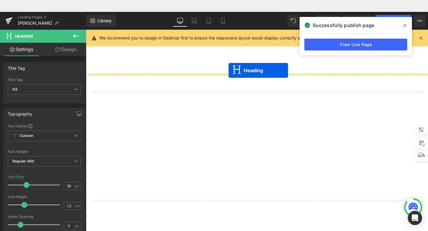
drag, startPoint x: 252, startPoint y: 72, endPoint x: 236, endPoint y: 59, distance: 20.7
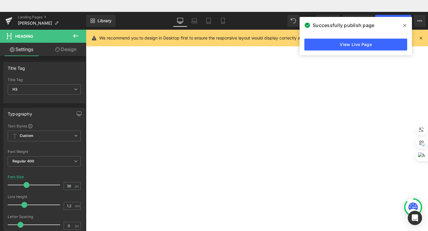
scroll to position [269, 0]
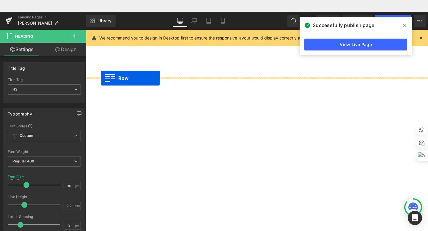
drag, startPoint x: 89, startPoint y: 108, endPoint x: 102, endPoint y: 69, distance: 41.0
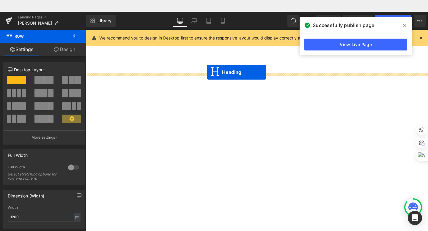
drag, startPoint x: 241, startPoint y: 198, endPoint x: 213, endPoint y: 62, distance: 138.9
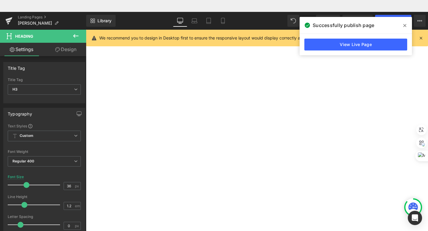
click at [86, 18] on span "Row" at bounding box center [86, 18] width 0 height 0
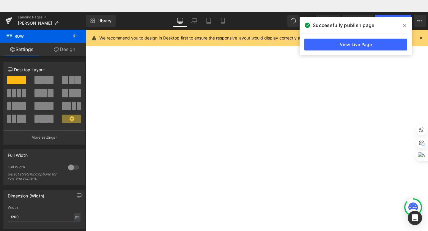
click at [86, 18] on span "Row" at bounding box center [86, 18] width 0 height 0
click at [70, 167] on div at bounding box center [74, 168] width 14 height 10
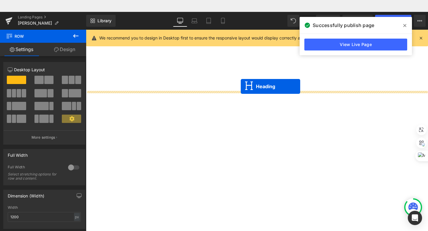
drag, startPoint x: 250, startPoint y: 73, endPoint x: 249, endPoint y: 78, distance: 4.9
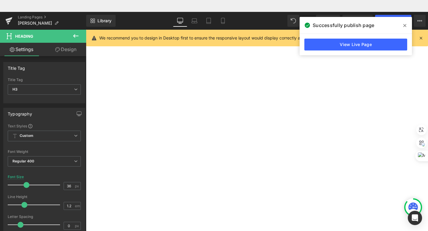
scroll to position [294, 0]
click at [86, 18] on icon at bounding box center [86, 18] width 0 height 0
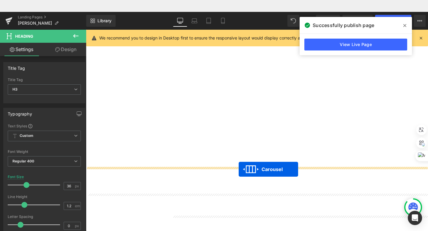
drag, startPoint x: 250, startPoint y: 149, endPoint x: 246, endPoint y: 165, distance: 15.6
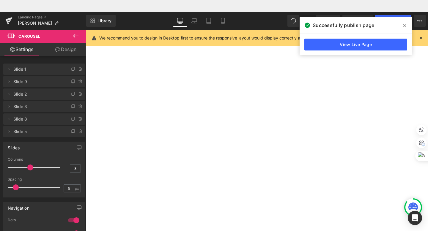
scroll to position [410, 0]
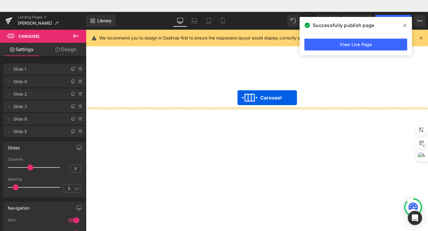
drag, startPoint x: 250, startPoint y: 66, endPoint x: 245, endPoint y: 89, distance: 24.2
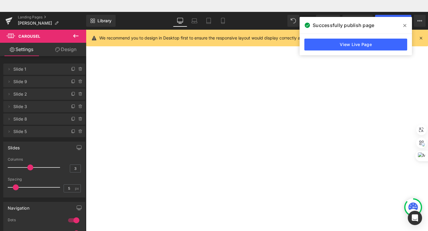
scroll to position [279, 0]
click at [86, 18] on icon at bounding box center [86, 18] width 0 height 0
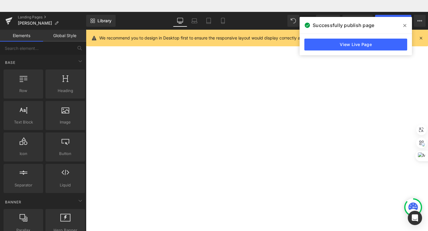
click at [86, 18] on icon at bounding box center [86, 18] width 0 height 0
click at [86, 18] on link at bounding box center [86, 18] width 0 height 0
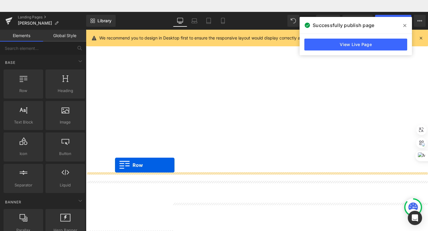
drag, startPoint x: 119, startPoint y: 165, endPoint x: 116, endPoint y: 160, distance: 5.7
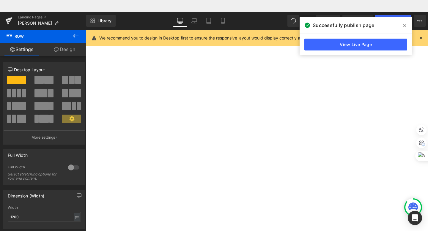
scroll to position [351, 0]
click at [86, 18] on span "Atención Especializada en Ortopedia y Traumatología" at bounding box center [86, 18] width 0 height 0
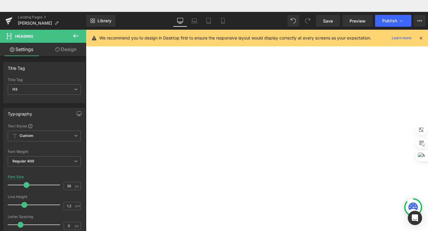
scroll to position [444, 0]
click at [86, 18] on img at bounding box center [86, 18] width 0 height 0
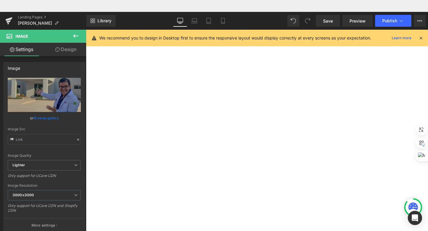
type input "[URL][DOMAIN_NAME]"
click at [86, 18] on div "Image Image Image Image Image Image ‹ › Carousel" at bounding box center [86, 18] width 0 height 0
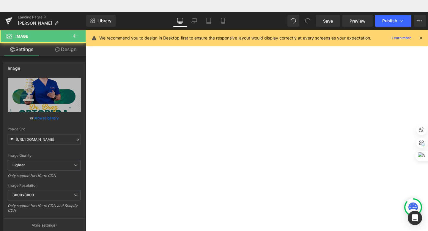
click at [86, 18] on span "Carousel" at bounding box center [86, 18] width 0 height 0
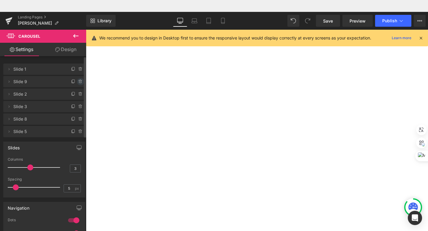
click at [78, 83] on icon at bounding box center [80, 81] width 5 height 5
click at [76, 83] on button "Delete" at bounding box center [74, 82] width 19 height 8
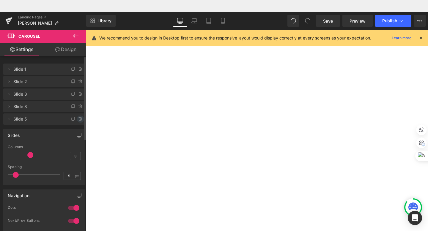
click at [78, 121] on icon at bounding box center [80, 119] width 5 height 5
click at [76, 121] on button "Delete" at bounding box center [74, 120] width 19 height 8
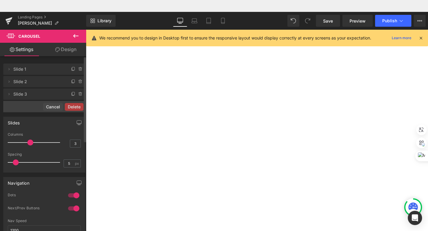
click at [77, 106] on button "Delete" at bounding box center [74, 107] width 19 height 8
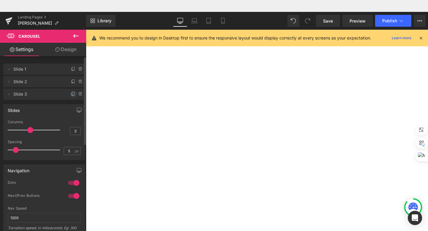
click at [70, 91] on span at bounding box center [73, 94] width 7 height 7
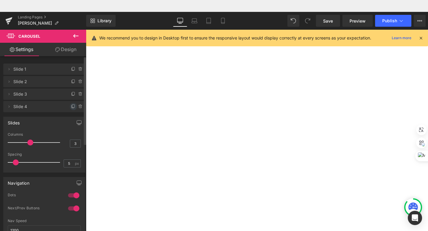
click at [71, 105] on icon at bounding box center [73, 106] width 5 height 5
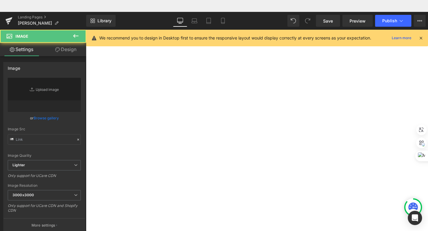
type input "[URL][DOMAIN_NAME]"
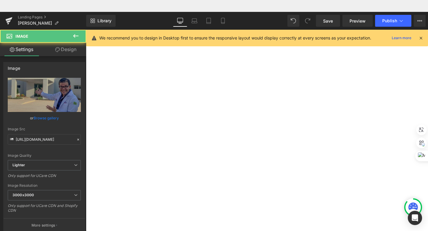
click at [0, 0] on icon "Replace Image" at bounding box center [0, 0] width 0 height 0
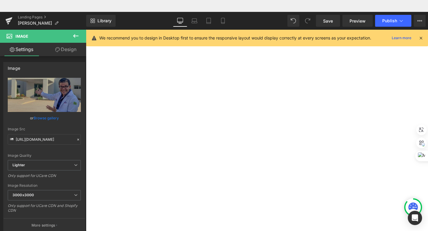
type input "C:\fakepath\TraumaTeam Logo sello.jpg"
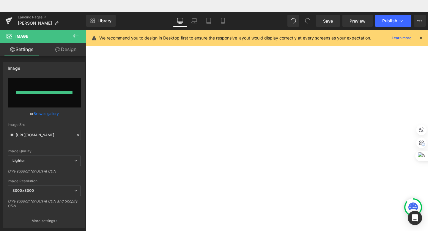
type input "[URL][DOMAIN_NAME]"
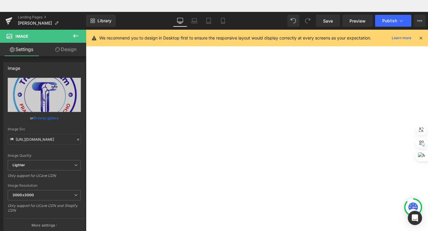
click at [86, 18] on img at bounding box center [86, 18] width 0 height 0
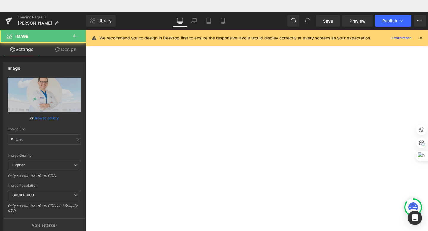
type input "[URL][DOMAIN_NAME]"
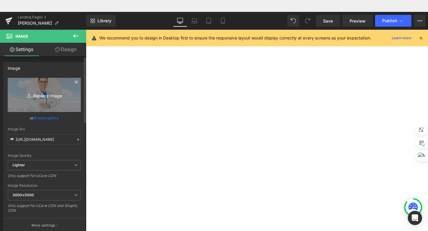
click at [43, 97] on icon "Replace Image" at bounding box center [45, 94] width 48 height 7
type input "C:\fakepath\TT Tu salud ósea en manos expertas.jpg"
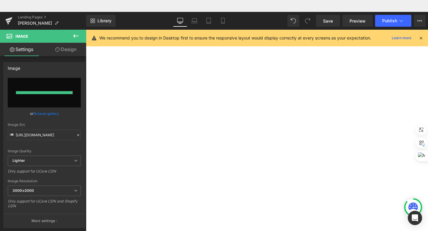
type input "[URL][DOMAIN_NAME]"
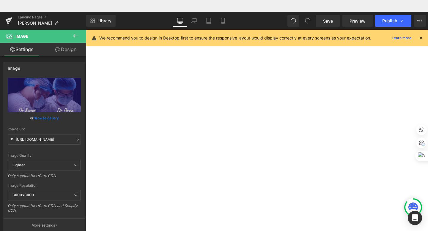
click at [86, 18] on img at bounding box center [86, 18] width 0 height 0
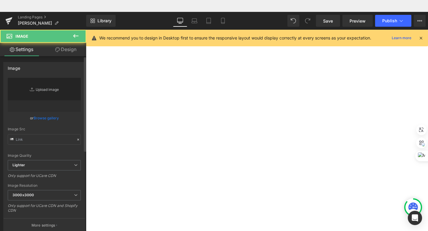
type input "[URL][DOMAIN_NAME]"
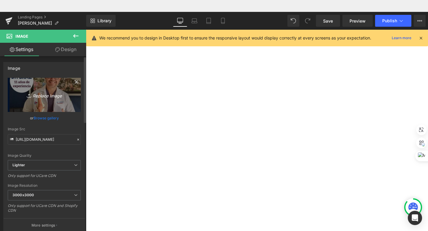
click at [33, 93] on icon "Replace Image" at bounding box center [45, 94] width 48 height 7
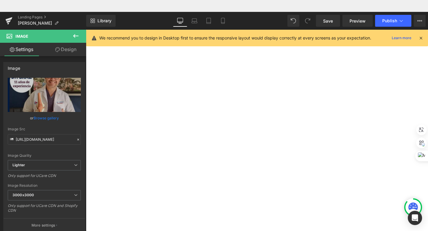
scroll to position [240, 0]
click at [86, 18] on button "›" at bounding box center [86, 18] width 0 height 0
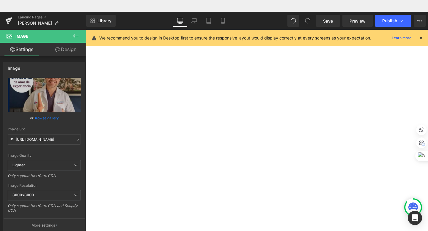
click at [86, 18] on button "›" at bounding box center [86, 18] width 0 height 0
click at [86, 18] on img at bounding box center [86, 18] width 0 height 0
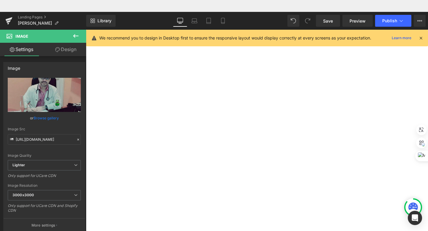
click at [86, 18] on span "Carousel" at bounding box center [86, 18] width 0 height 0
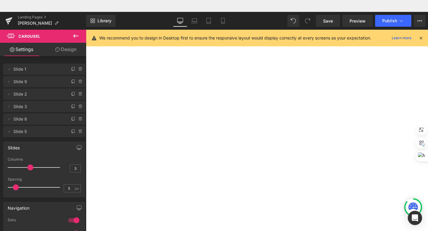
click at [86, 18] on img at bounding box center [86, 18] width 0 height 0
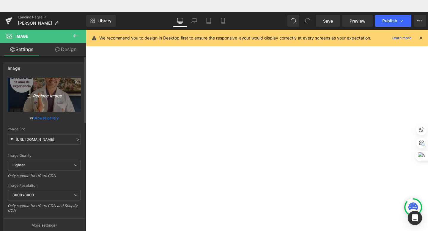
click at [42, 95] on icon "Replace Image" at bounding box center [45, 94] width 48 height 7
type input "C:\fakepath\TT Tu salud ósea en manos expertas.jpg"
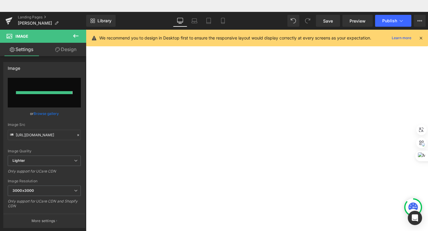
type input "[URL][DOMAIN_NAME]"
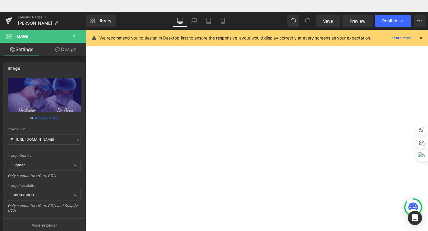
click at [86, 18] on span "Carousel" at bounding box center [86, 18] width 0 height 0
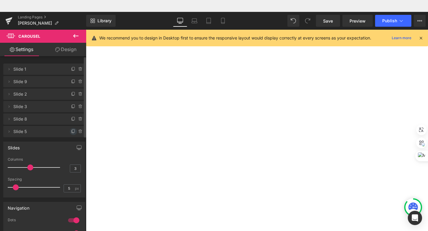
click at [71, 134] on span at bounding box center [73, 131] width 7 height 7
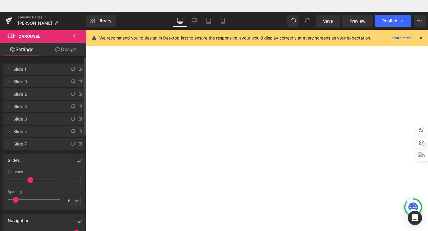
click at [86, 18] on button "›" at bounding box center [86, 18] width 0 height 0
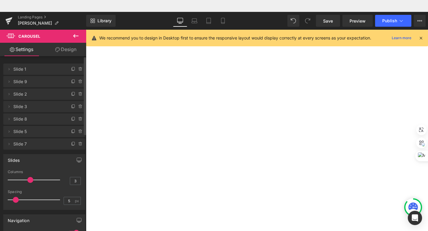
click at [86, 18] on button "›" at bounding box center [86, 18] width 0 height 0
click at [86, 18] on img at bounding box center [86, 18] width 0 height 0
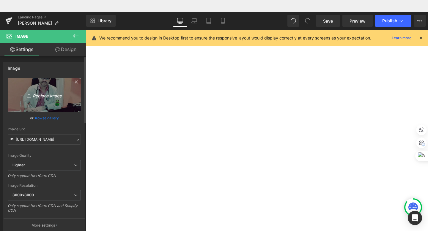
click at [47, 101] on link "Replace Image" at bounding box center [44, 95] width 73 height 34
type input "C:\fakepath\TraumaTeam Logo sello.jpg"
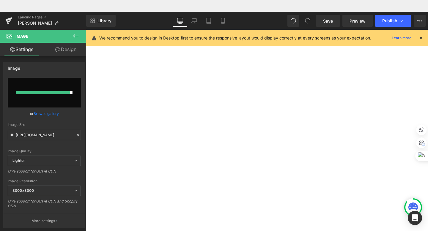
type input "[URL][DOMAIN_NAME]"
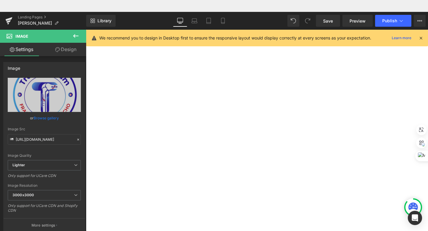
scroll to position [299, 0]
click at [86, 18] on icon at bounding box center [86, 18] width 0 height 0
click at [86, 18] on link at bounding box center [86, 18] width 0 height 0
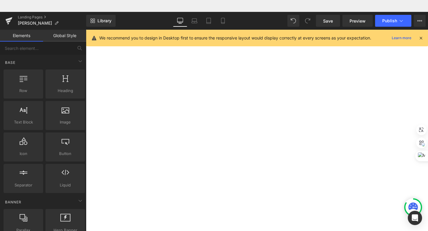
click at [86, 18] on icon at bounding box center [86, 18] width 0 height 0
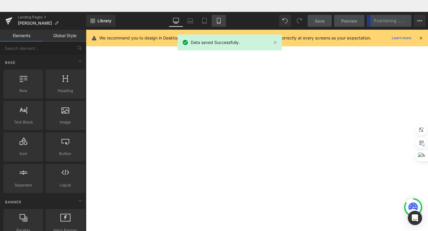
click at [220, 23] on icon at bounding box center [218, 23] width 3 height 0
click at [218, 21] on icon at bounding box center [219, 21] width 6 height 6
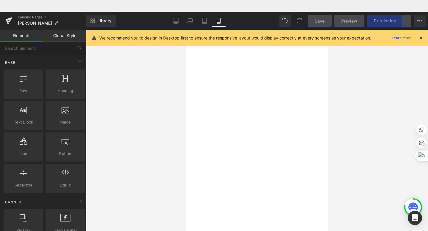
scroll to position [400, 0]
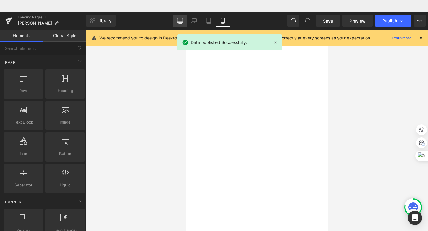
click at [174, 18] on link "Desktop" at bounding box center [180, 21] width 14 height 12
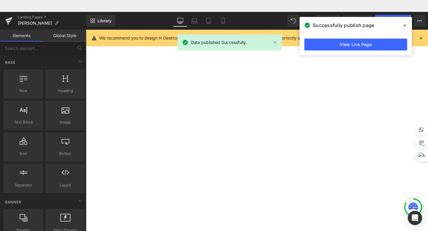
scroll to position [307, 0]
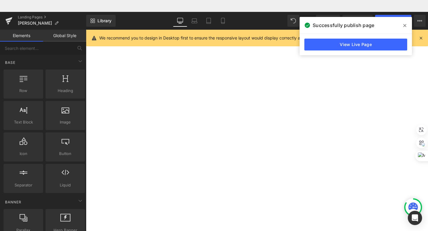
click at [86, 18] on icon ""La salud de tus huesos en las mejores manos." -[PERSON_NAME]" at bounding box center [86, 18] width 0 height 0
click at [0, 0] on link at bounding box center [0, 0] width 0 height 0
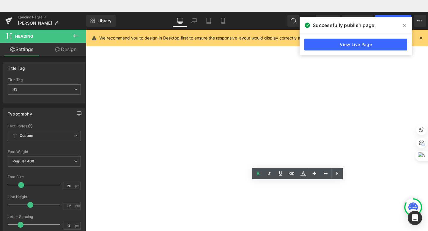
click at [86, 18] on icon ""La salud de tus huesos en las mejores manos." -[PERSON_NAME]" at bounding box center [86, 18] width 0 height 0
click at [312, 172] on icon at bounding box center [314, 173] width 7 height 7
type input "30"
click at [86, 18] on div "Image "La salud de tus huesos en las mejores manos." -[PERSON_NAME] Heading Row" at bounding box center [86, 18] width 0 height 0
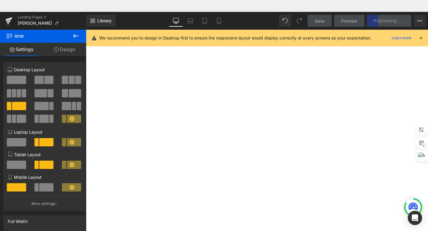
scroll to position [0, 0]
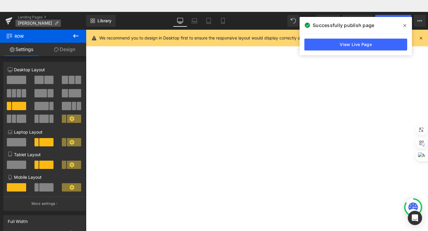
click at [37, 20] on p "[PERSON_NAME]" at bounding box center [37, 23] width 45 height 7
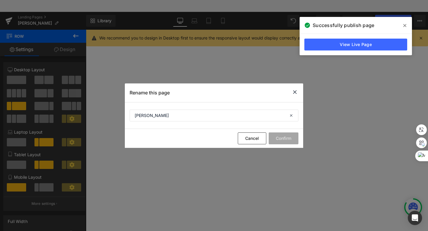
click at [294, 94] on icon at bounding box center [294, 92] width 7 height 7
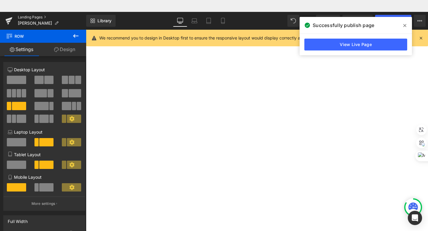
click at [25, 17] on link "Landing Pages" at bounding box center [52, 17] width 68 height 5
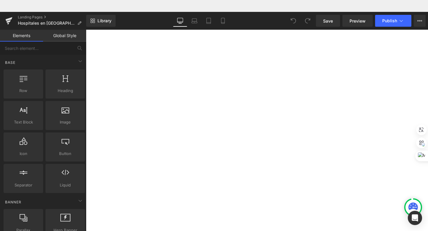
scroll to position [141, 0]
click at [86, 18] on icon at bounding box center [86, 18] width 0 height 0
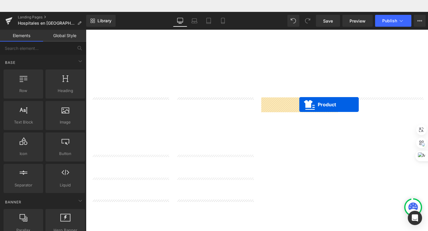
drag, startPoint x: 387, startPoint y: 94, endPoint x: 310, endPoint y: 97, distance: 77.0
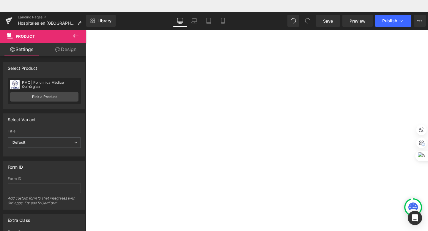
click at [86, 18] on div "Image Product Reviews - Star Badge Product Reviews CM La Merced Heading Product…" at bounding box center [86, 18] width 0 height 0
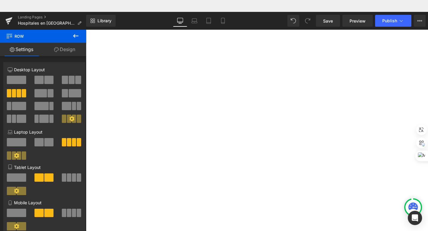
scroll to position [113, 0]
